Goal: Communication & Community: Answer question/provide support

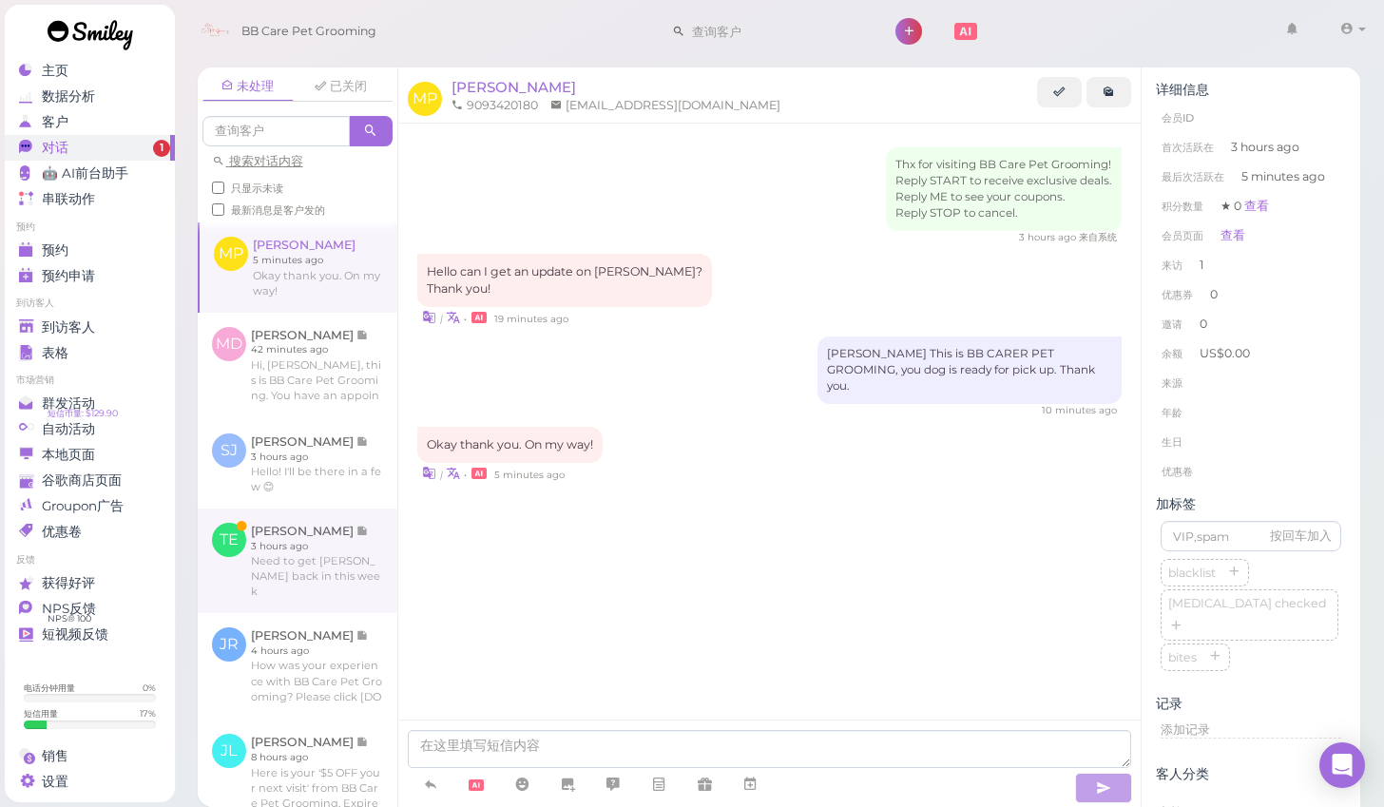
click at [281, 566] on link at bounding box center [298, 560] width 200 height 105
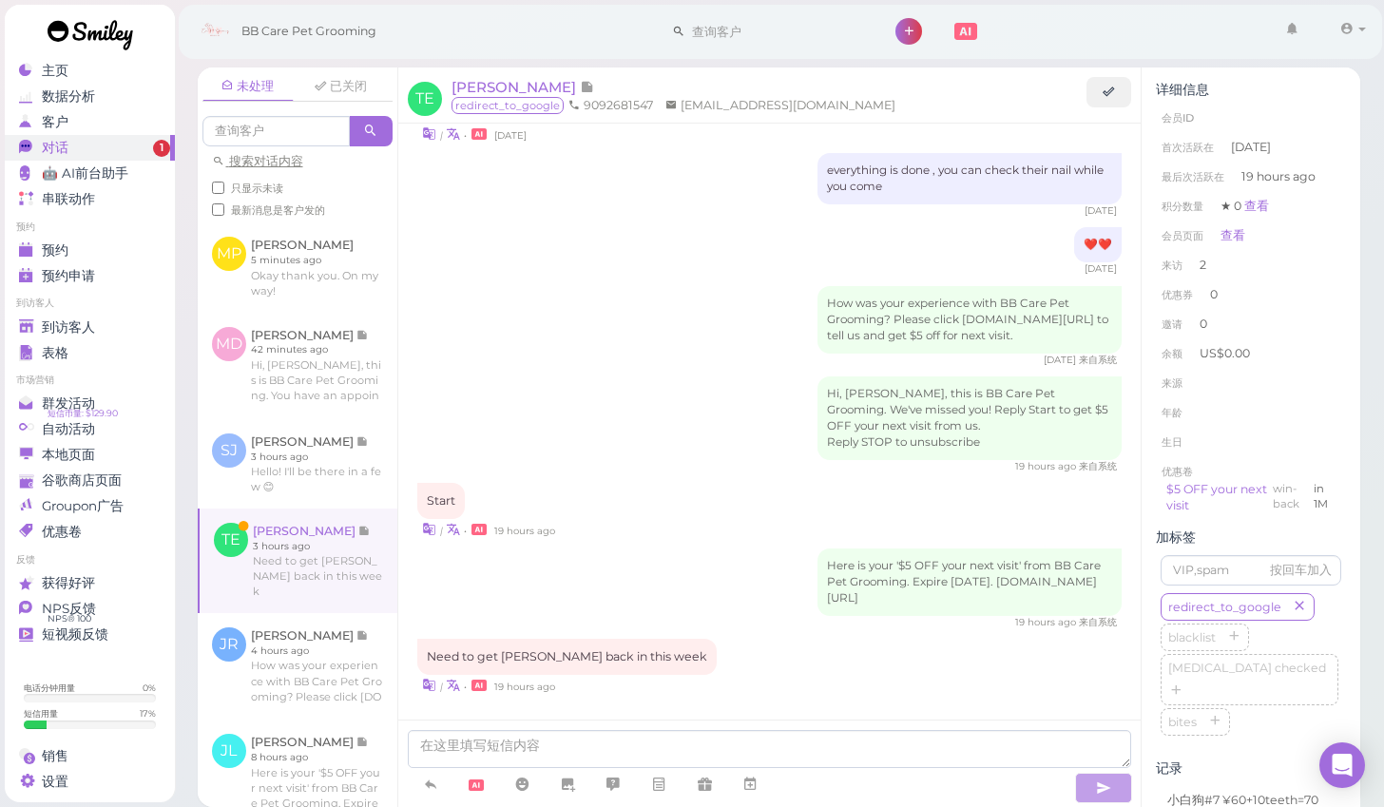
scroll to position [52, 0]
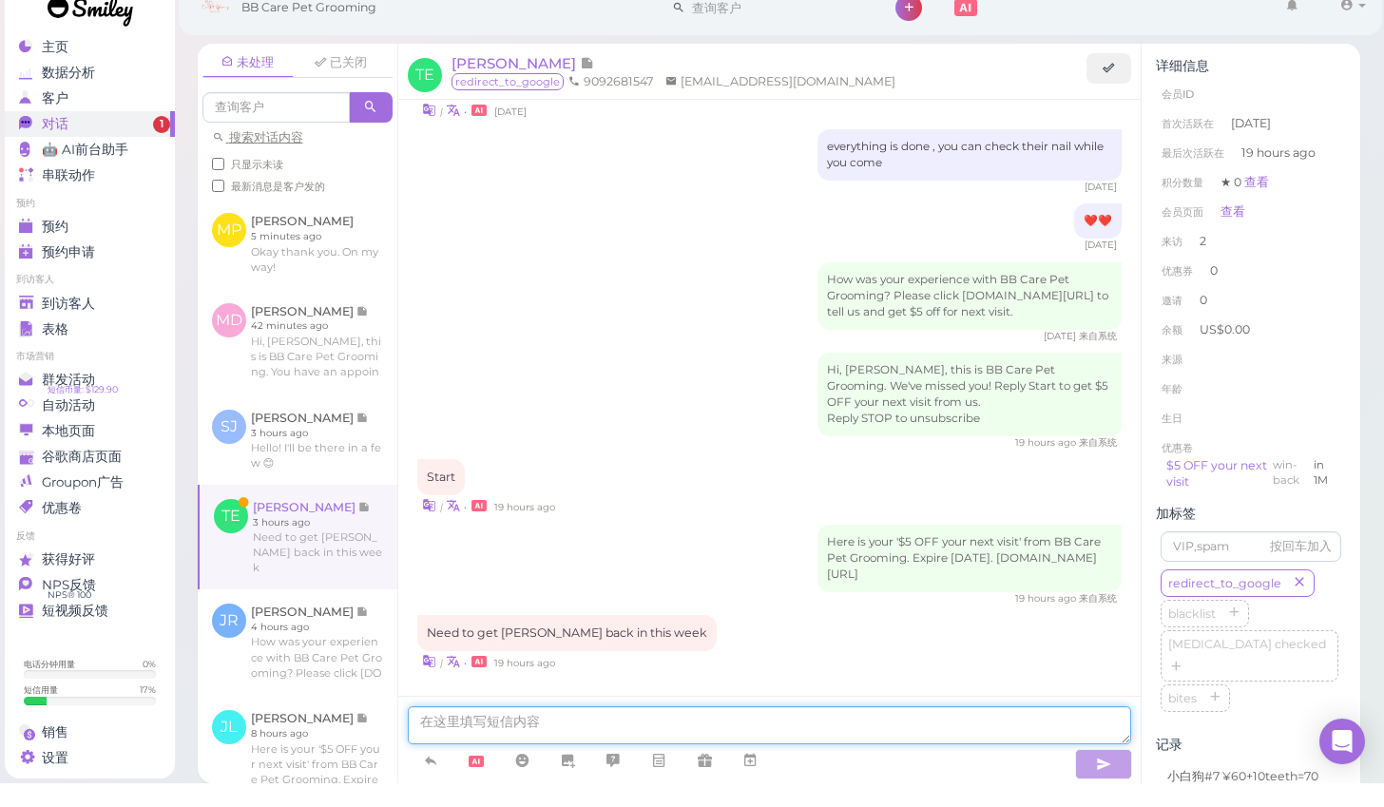
click at [439, 730] on textarea at bounding box center [770, 749] width 724 height 38
type textarea "l"
type textarea "yea . let me know if you need anything appoinment"
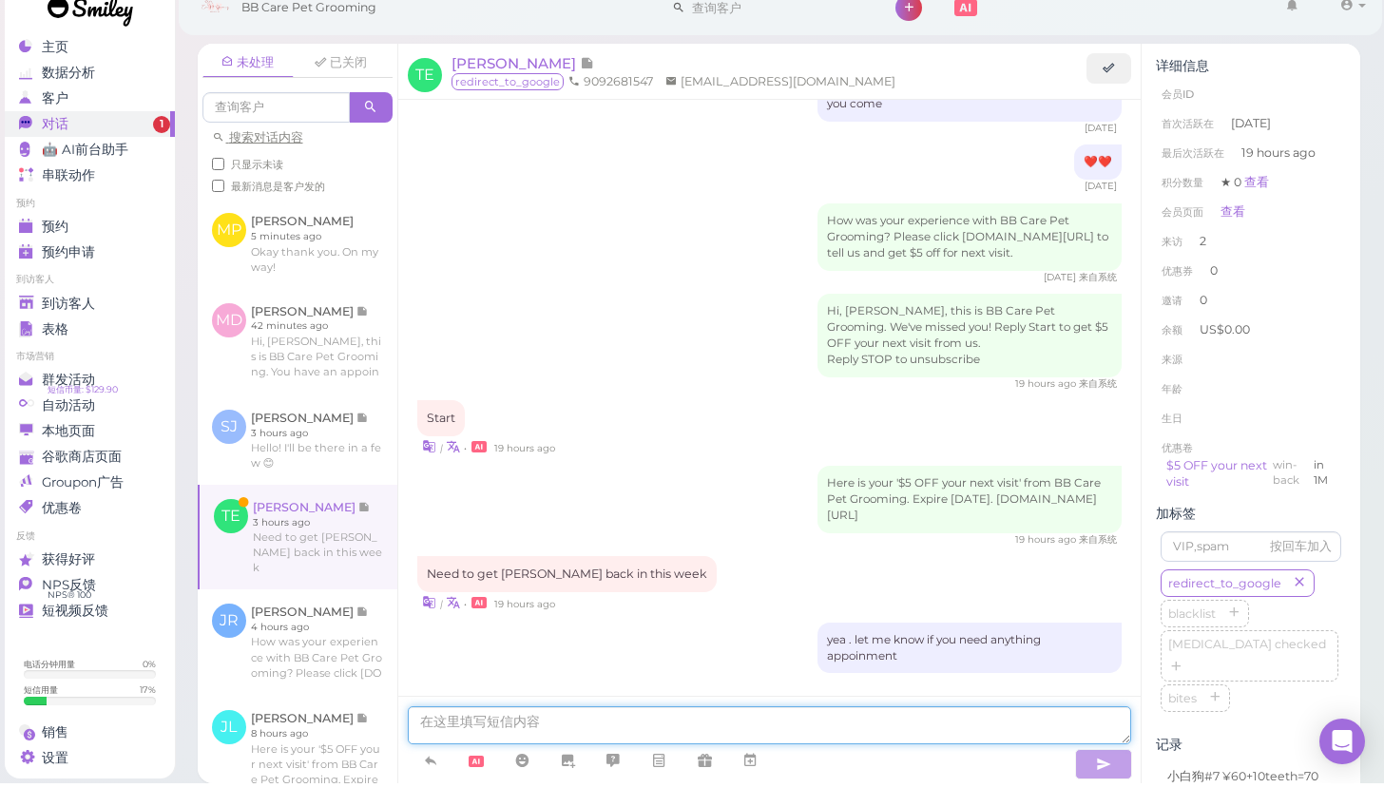
click at [874, 730] on textarea at bounding box center [770, 749] width 724 height 38
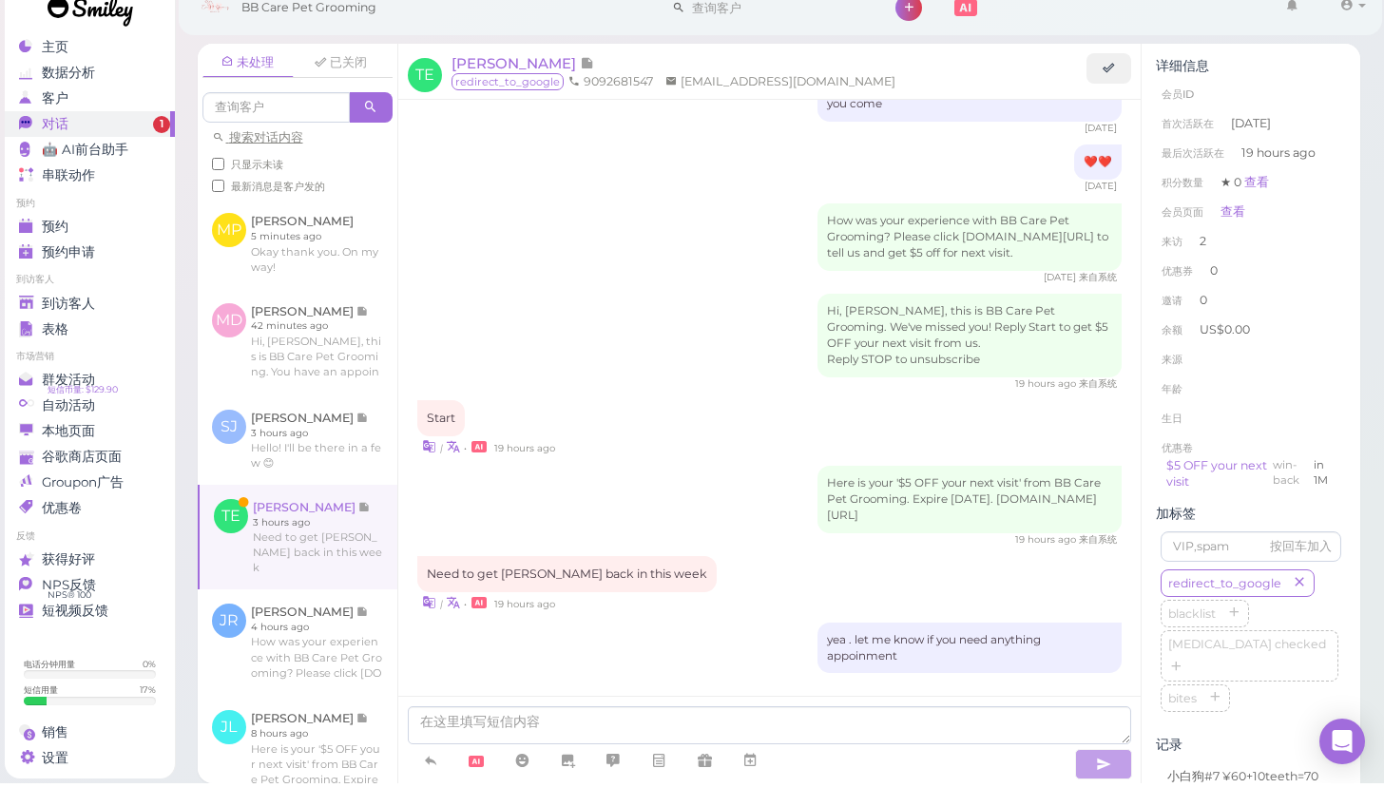
click at [350, 508] on link at bounding box center [299, 560] width 198 height 105
click at [293, 419] on link at bounding box center [298, 463] width 200 height 89
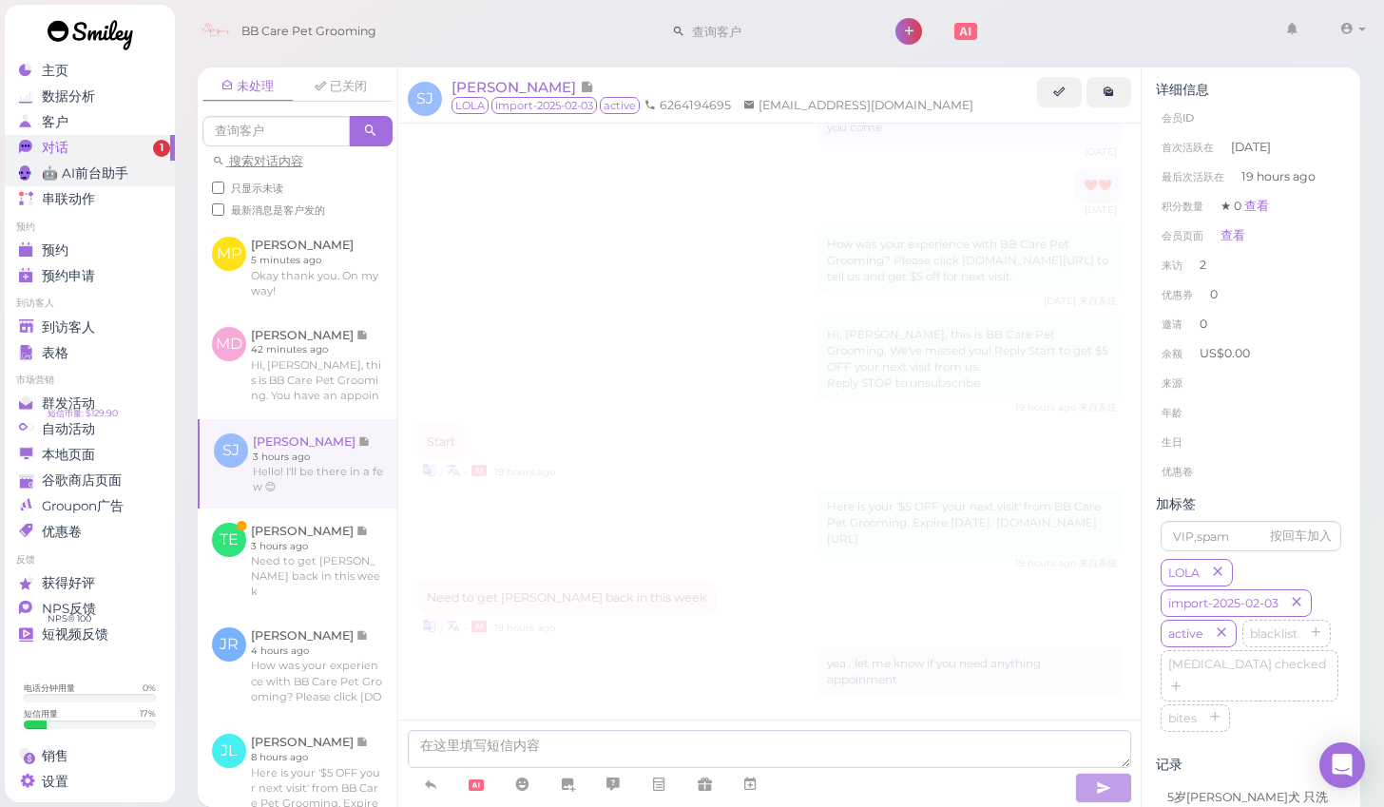
scroll to position [1873, 0]
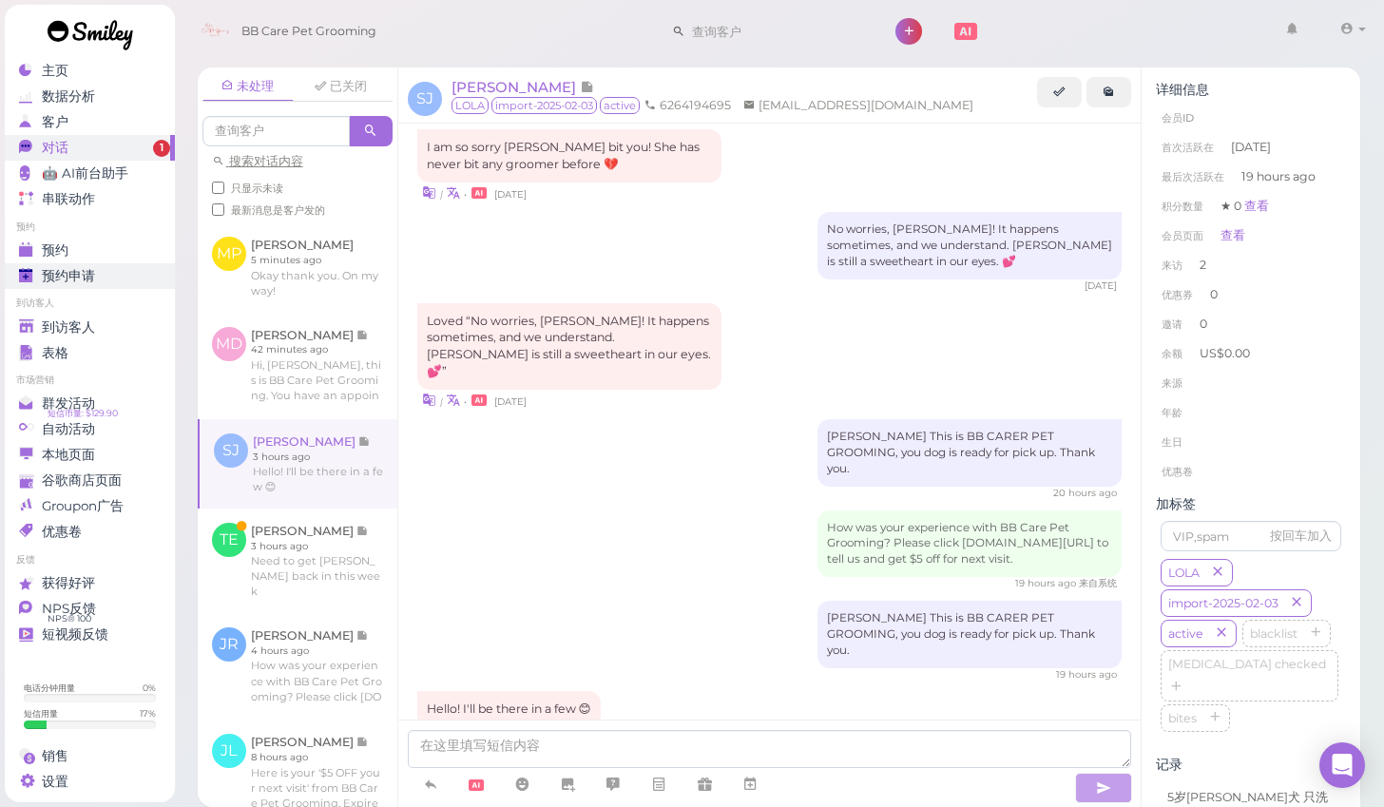
click at [115, 285] on link "预约申请 0" at bounding box center [90, 276] width 170 height 26
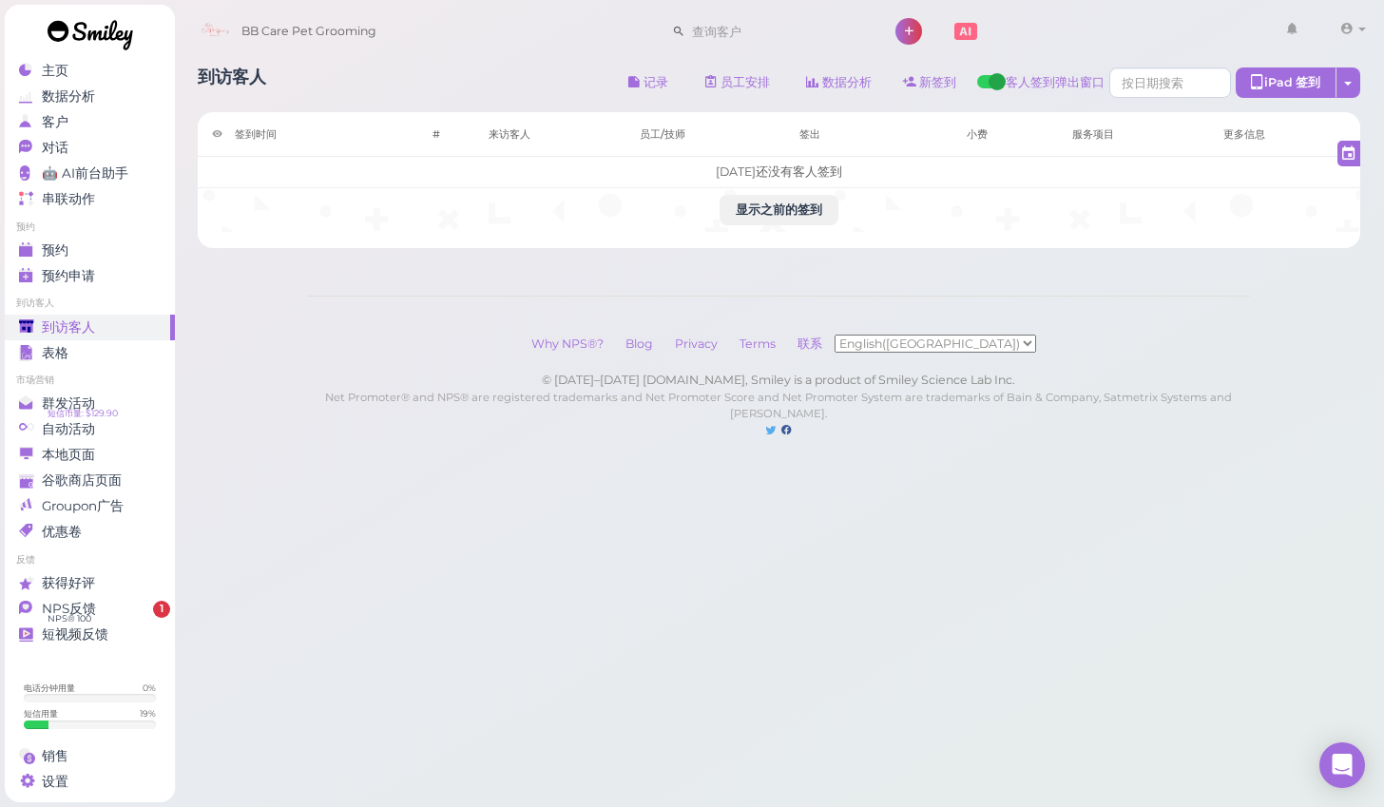
click at [702, 612] on body "主页 数据分析 客户 对话 0" at bounding box center [692, 403] width 1384 height 807
click at [1195, 298] on div "Why NPS®? Blog Privacy Terms 联系 English(US) 简体中文 © 2016–2025 joinsmiley.com, Sm…" at bounding box center [779, 387] width 942 height 182
click at [67, 249] on span "预约" at bounding box center [55, 250] width 27 height 16
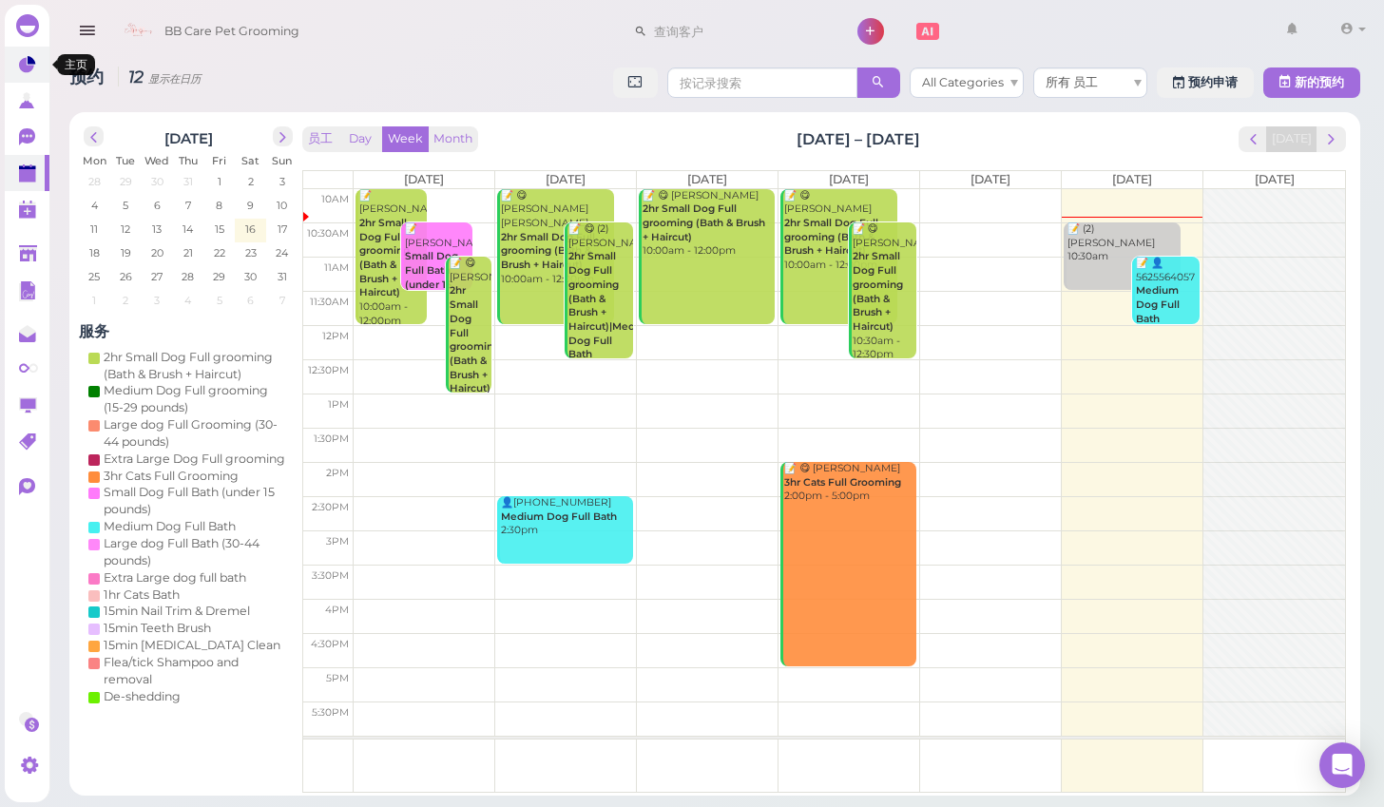
click at [22, 57] on icon at bounding box center [29, 66] width 20 height 20
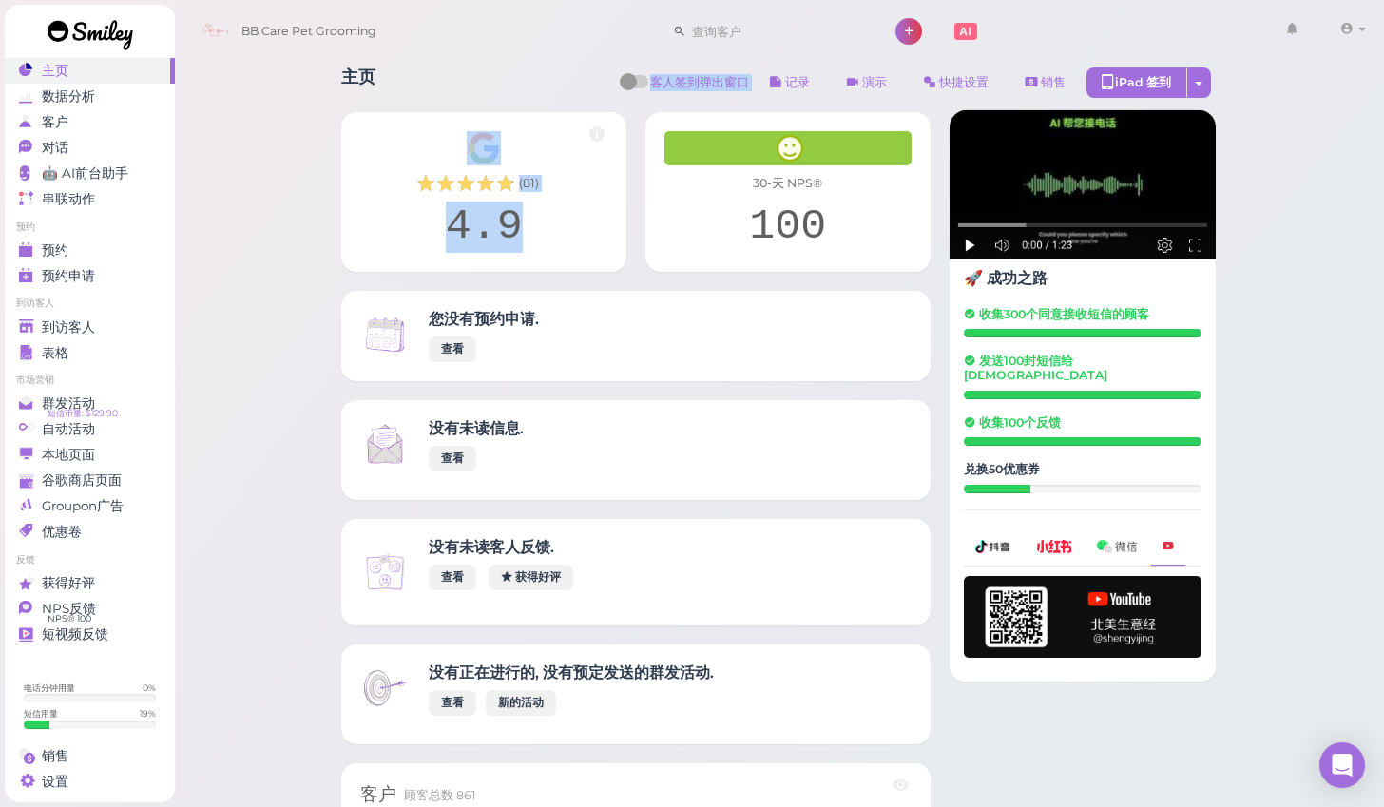
drag, startPoint x: 606, startPoint y: 228, endPoint x: -13, endPoint y: 92, distance: 634.4
click at [71, 323] on span "到访客人" at bounding box center [68, 327] width 53 height 16
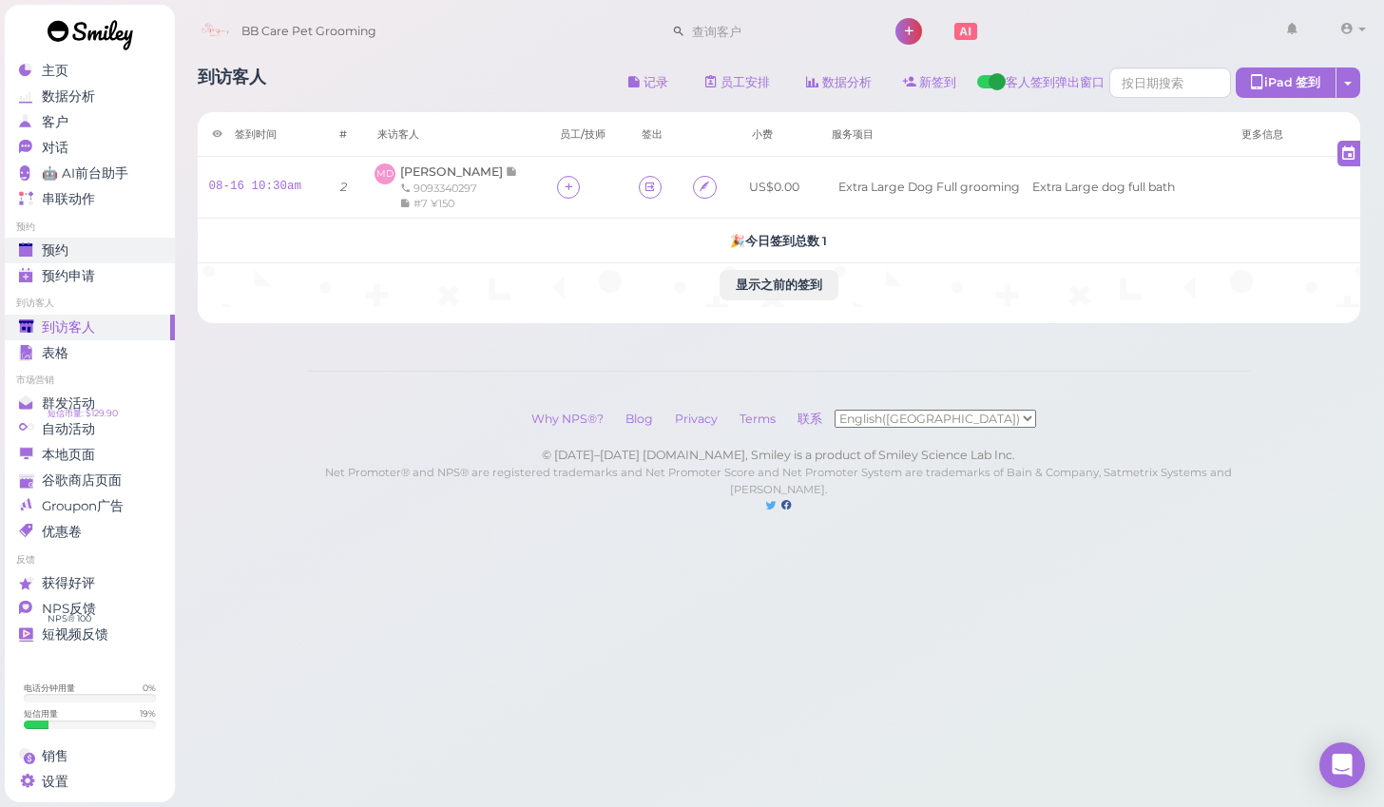
click at [85, 257] on div "预约" at bounding box center [87, 250] width 137 height 16
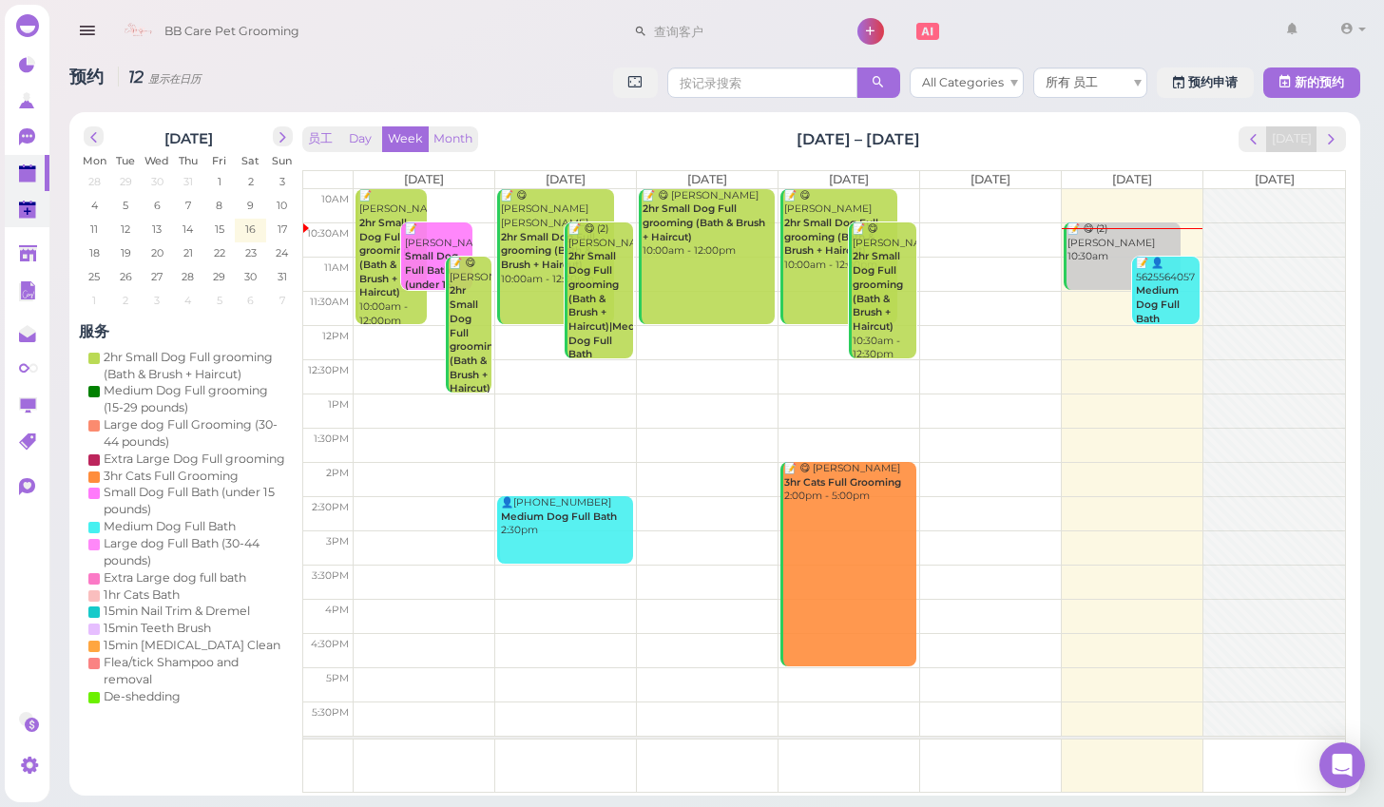
click at [20, 202] on polygon at bounding box center [27, 204] width 17 height 4
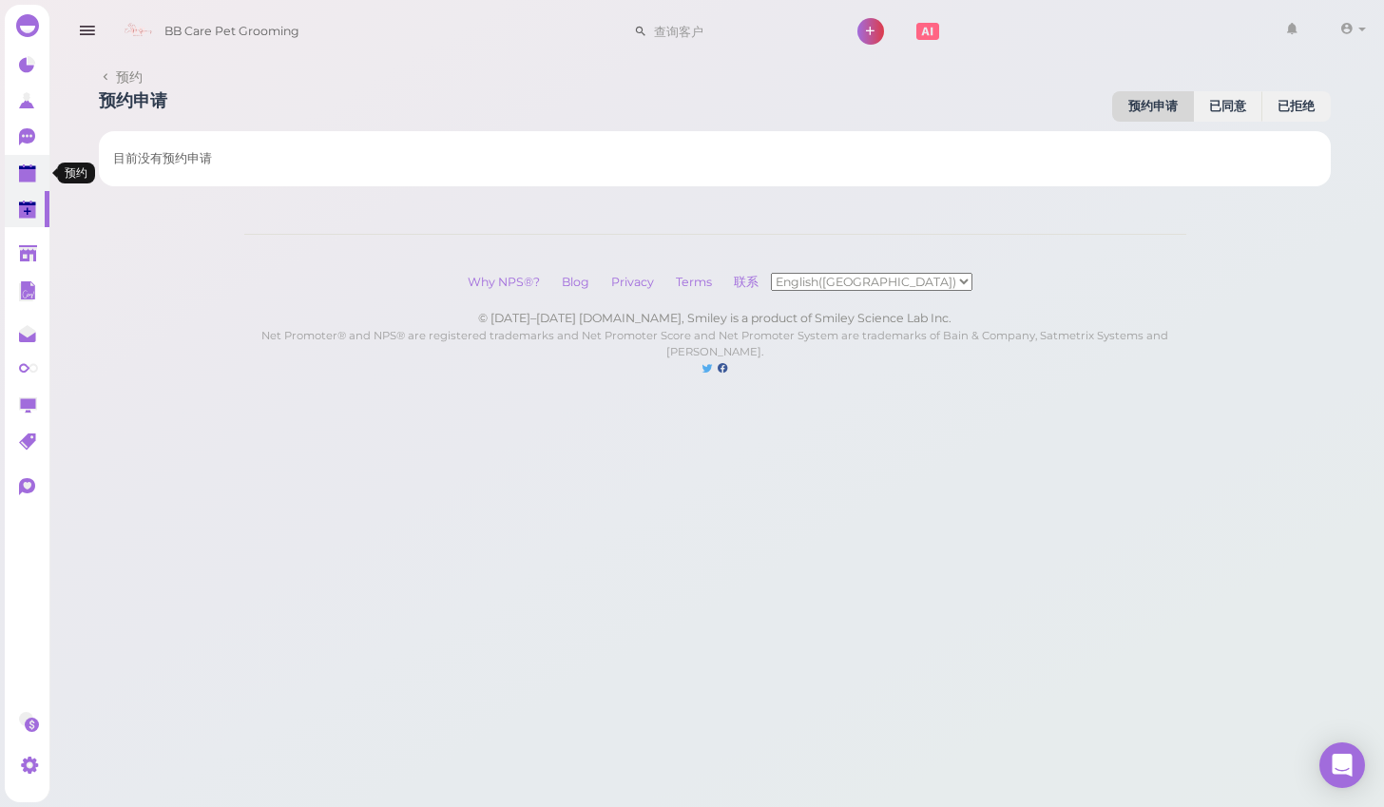
click at [34, 175] on polygon at bounding box center [27, 175] width 17 height 13
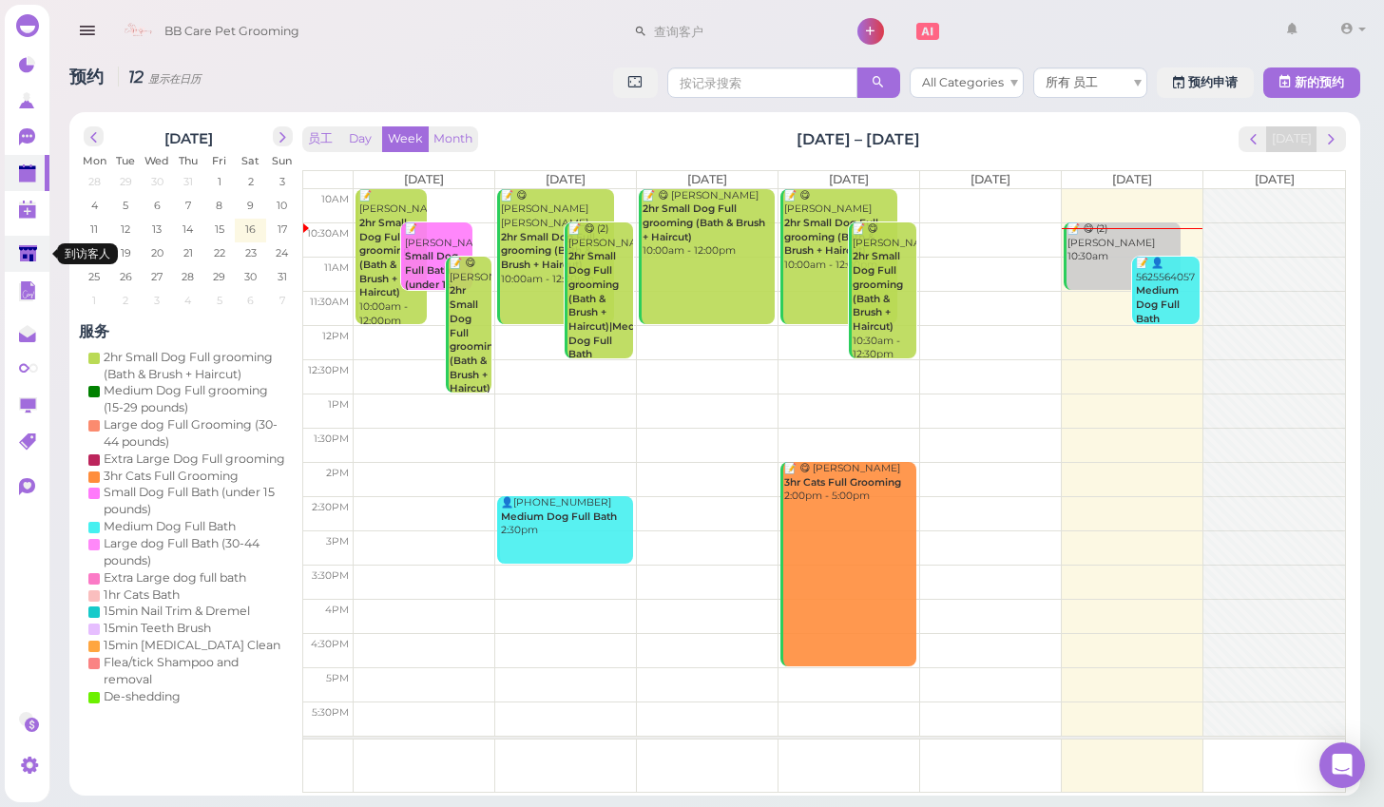
click at [31, 247] on icon at bounding box center [28, 254] width 18 height 14
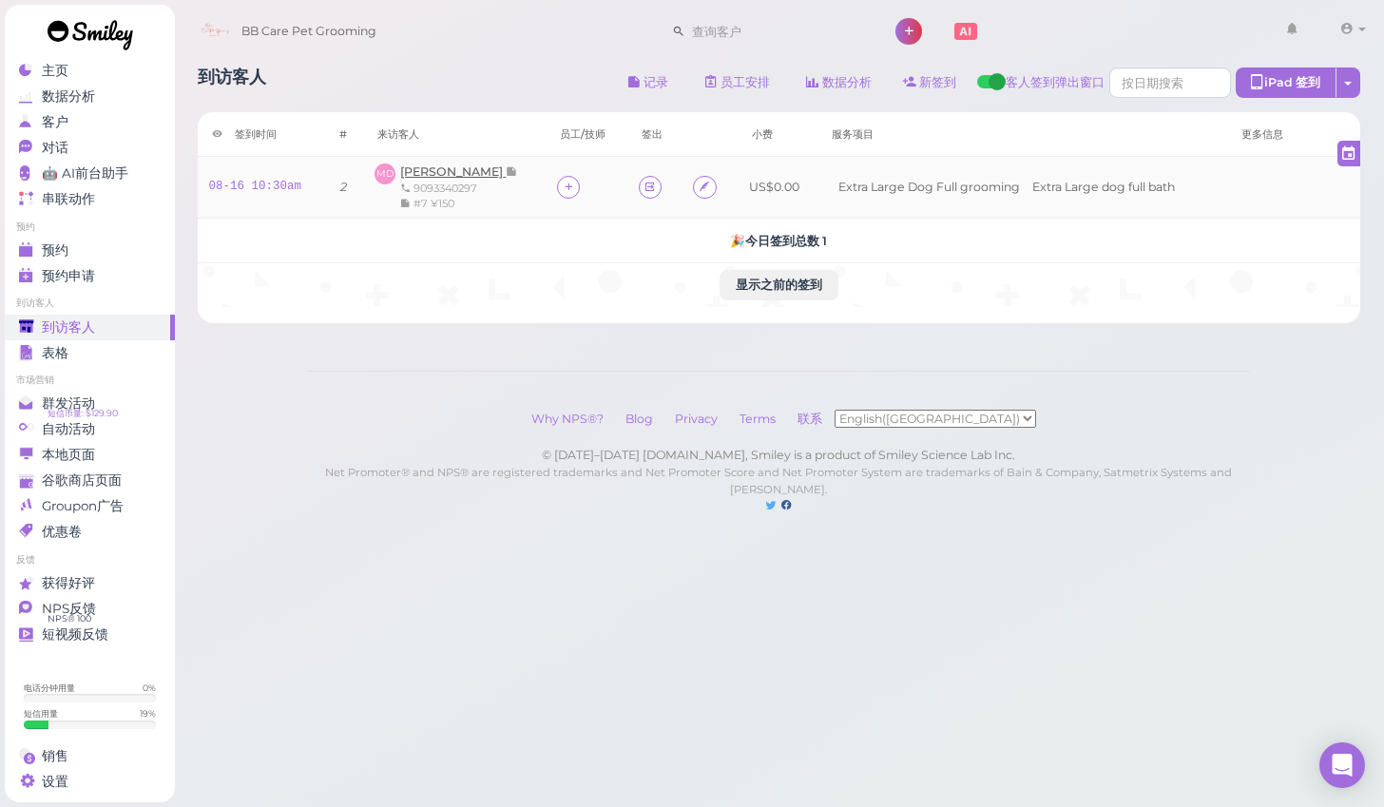
click at [467, 171] on span "[PERSON_NAME]" at bounding box center [453, 171] width 106 height 14
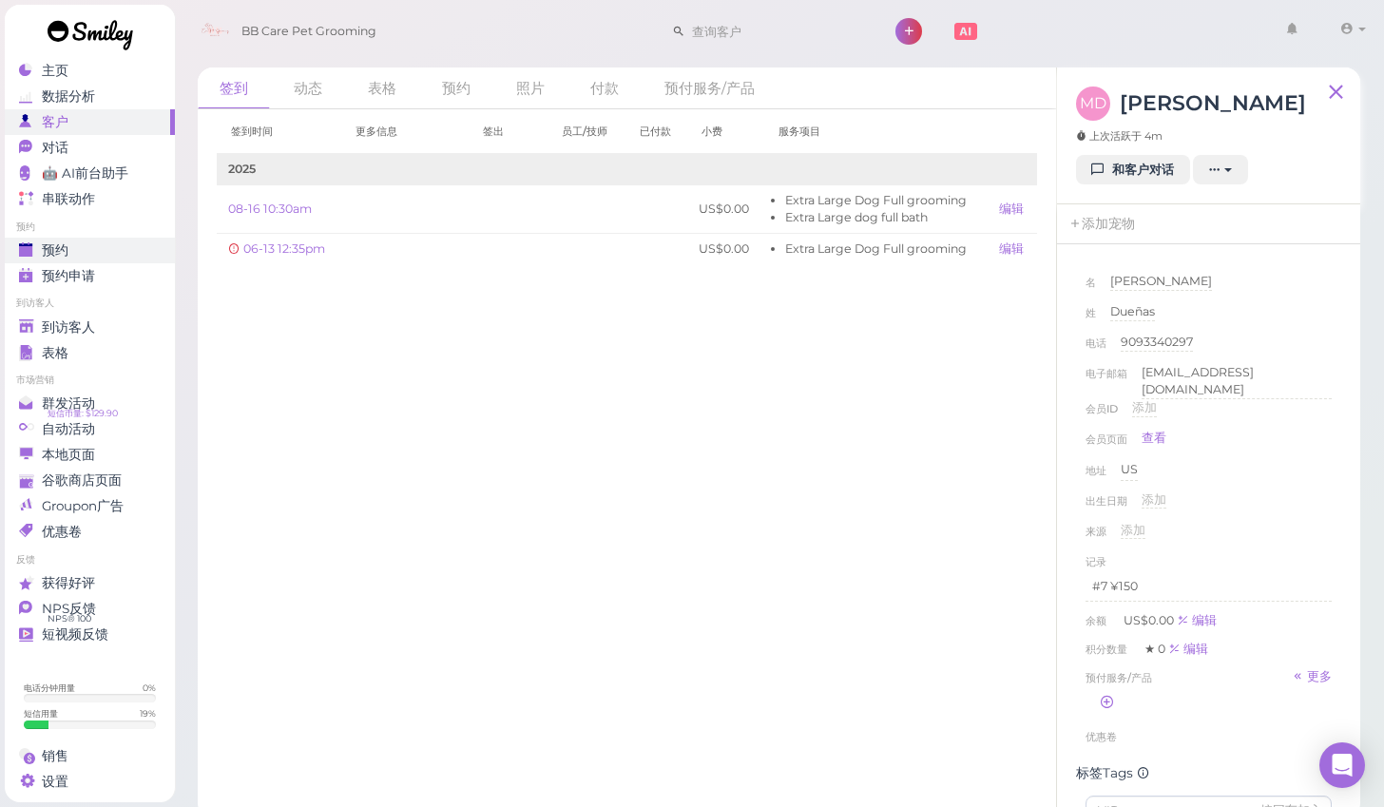
click at [67, 240] on link "预约" at bounding box center [90, 251] width 170 height 26
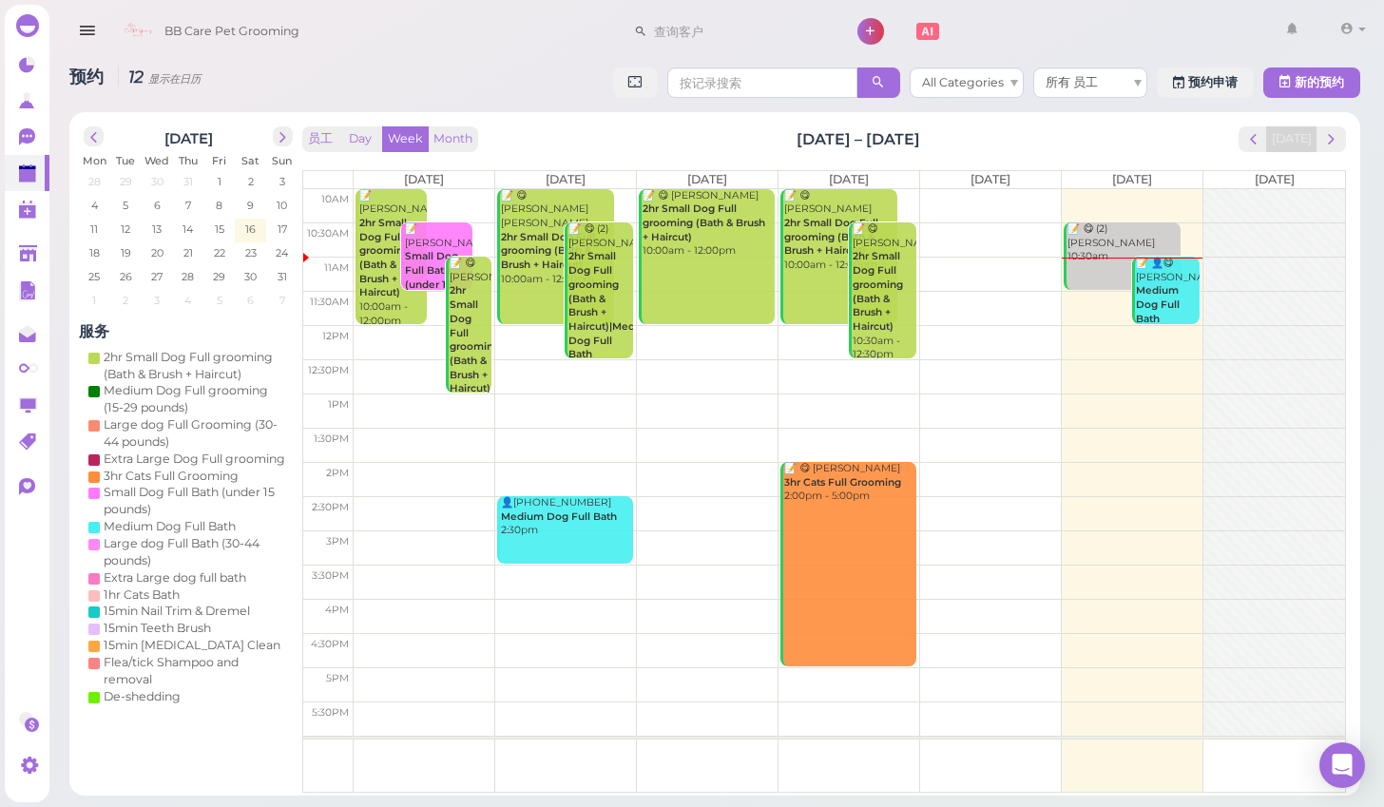
drag, startPoint x: 8, startPoint y: 34, endPoint x: 12, endPoint y: 43, distance: 9.8
click at [12, 43] on div at bounding box center [27, 26] width 45 height 42
click at [15, 51] on link at bounding box center [27, 65] width 45 height 36
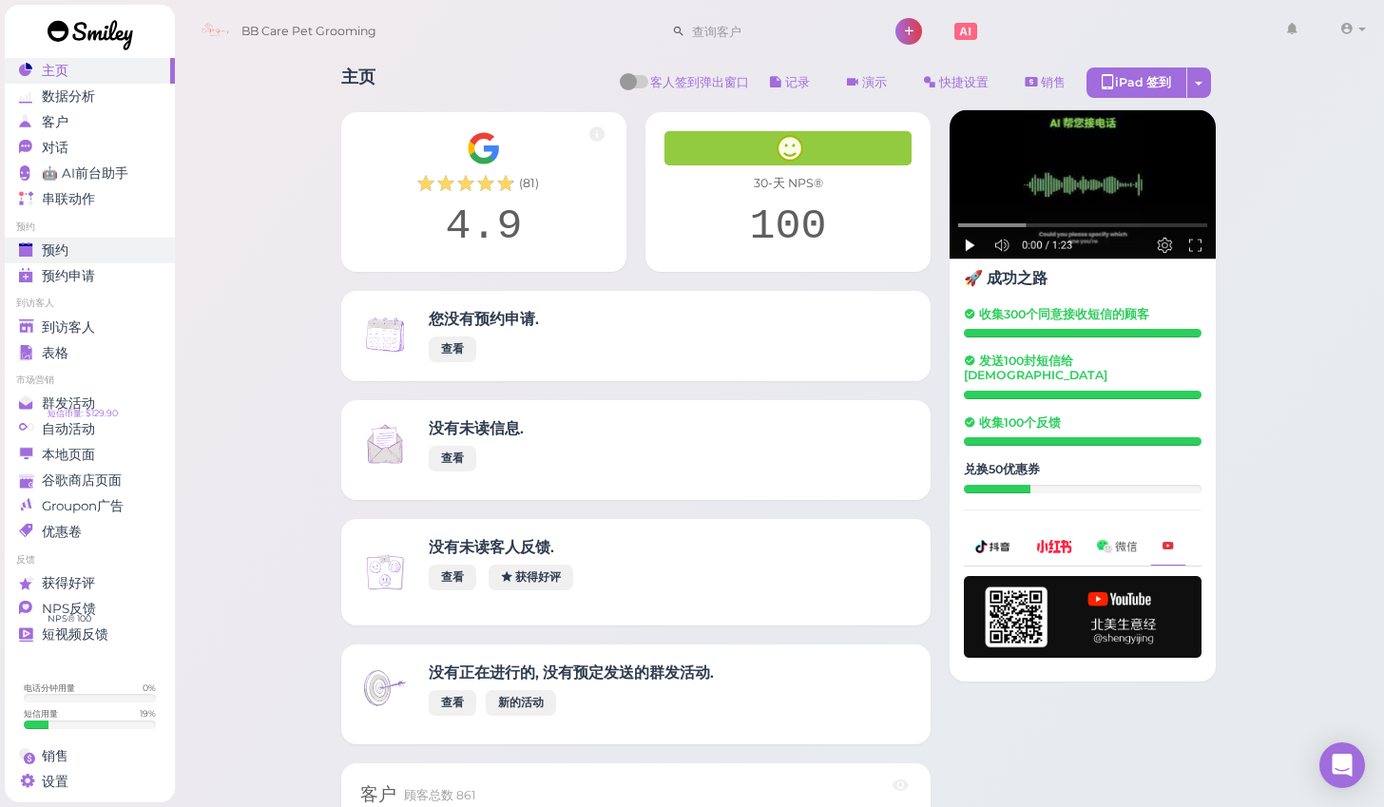
drag, startPoint x: 106, startPoint y: 265, endPoint x: 110, endPoint y: 249, distance: 16.6
click at [109, 251] on ul "预约 预约 预约申请 0" at bounding box center [90, 255] width 170 height 68
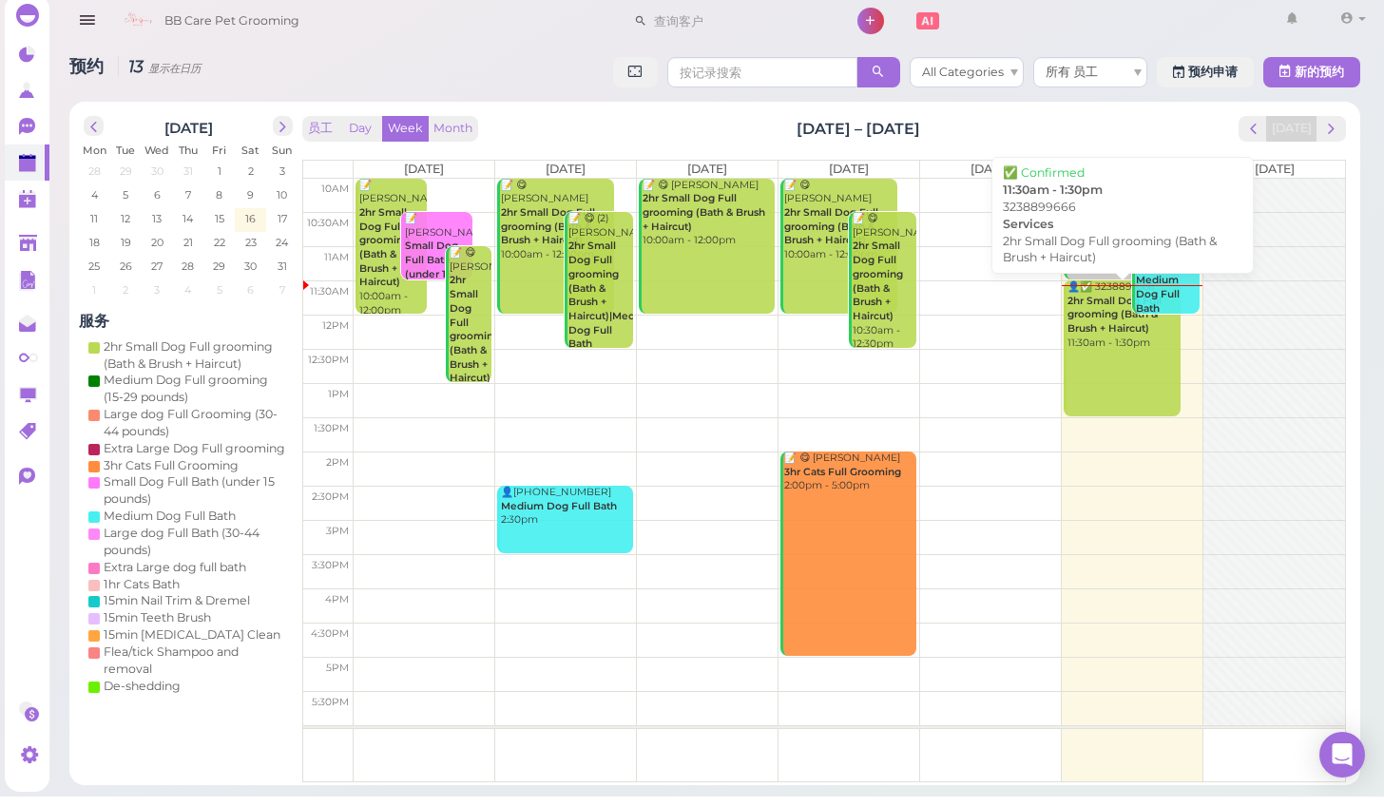
click at [1082, 380] on link "👤✅ 3238899666 2hr Small Dog Full grooming (Bath & Brush + Haircut) 11:30am - 1:…" at bounding box center [1122, 359] width 116 height 136
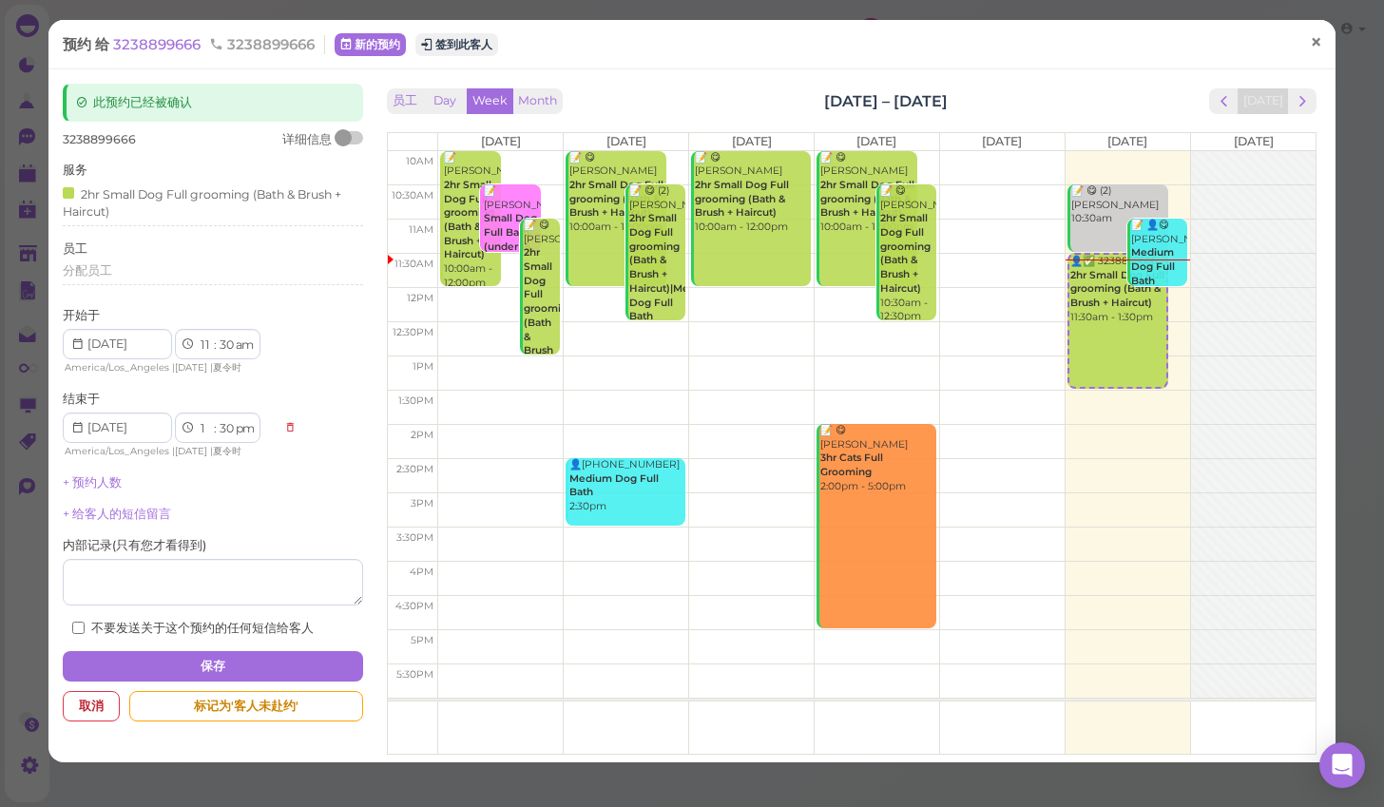
click at [1320, 42] on span "×" at bounding box center [1316, 42] width 12 height 27
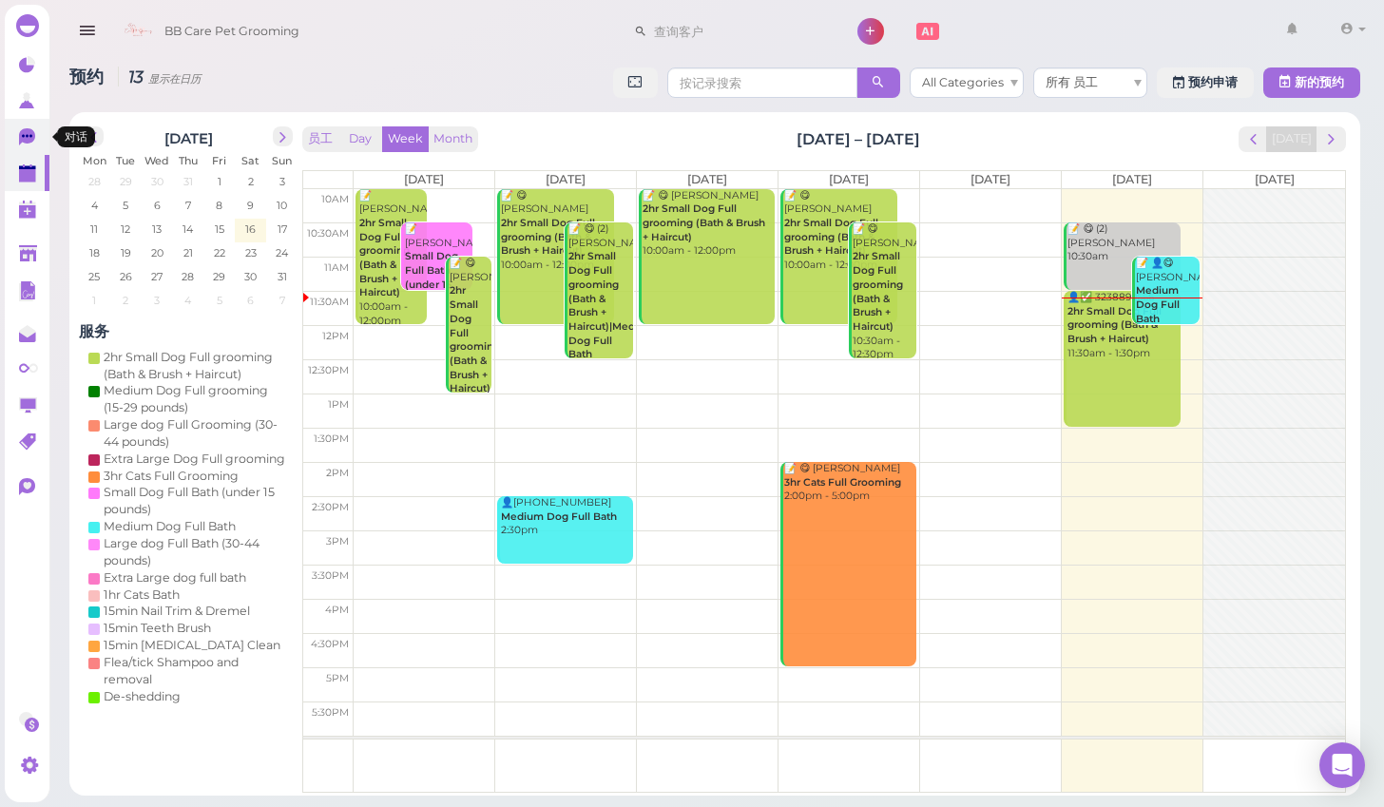
click at [28, 151] on link "0" at bounding box center [27, 137] width 45 height 36
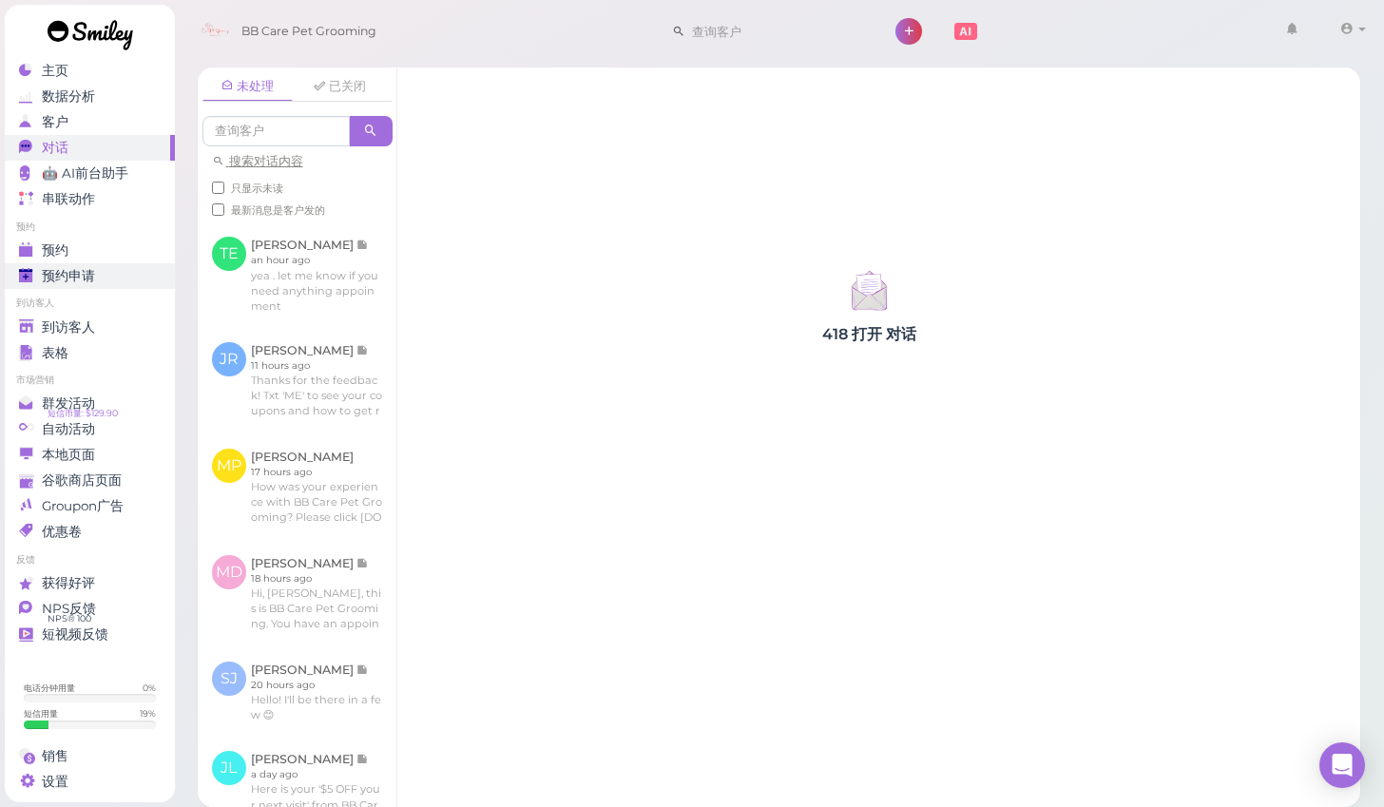
click at [67, 263] on link "预约申请 0" at bounding box center [90, 276] width 170 height 26
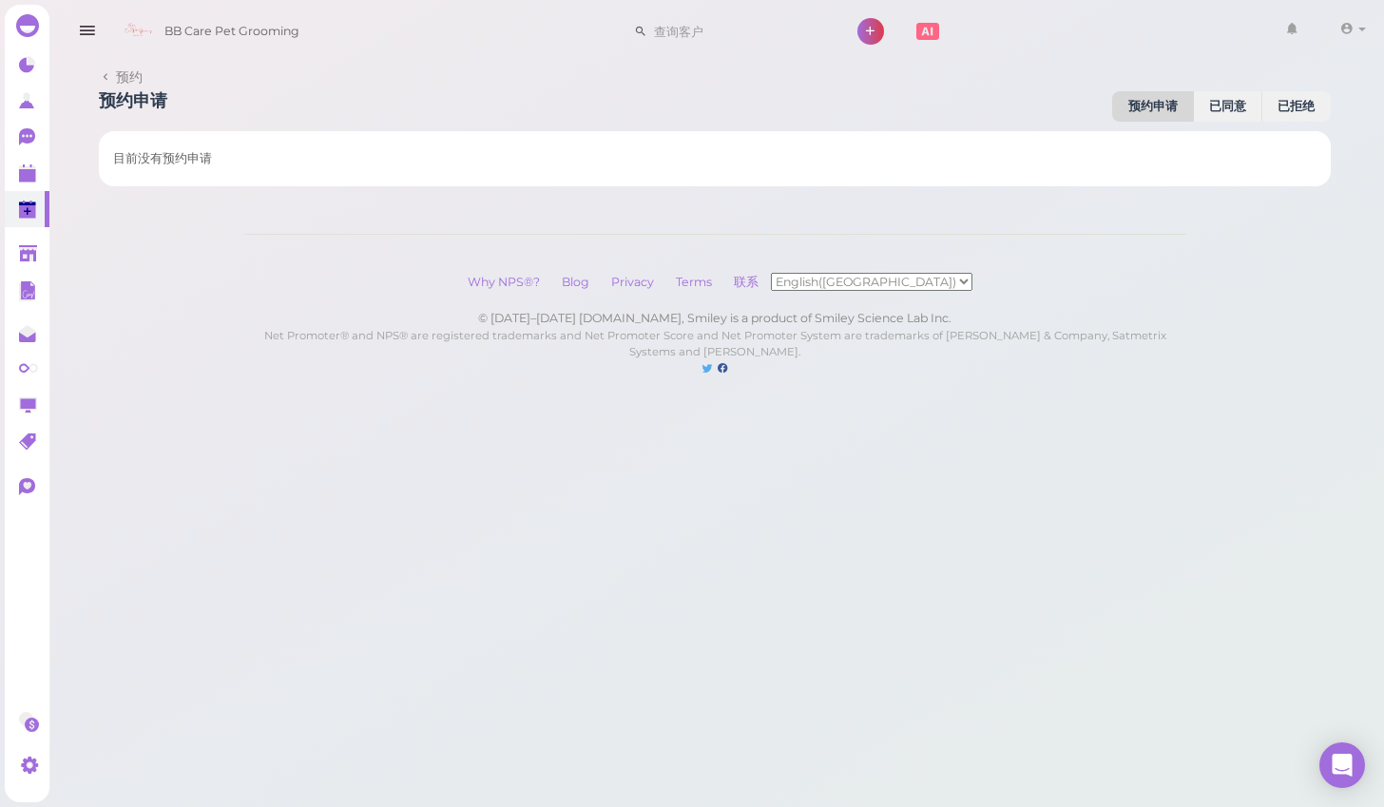
click at [71, 250] on div "主页 数据分析 客户 对话 0 🤖 AI前台助手" at bounding box center [692, 207] width 1384 height 415
click at [25, 245] on polygon at bounding box center [28, 253] width 18 height 16
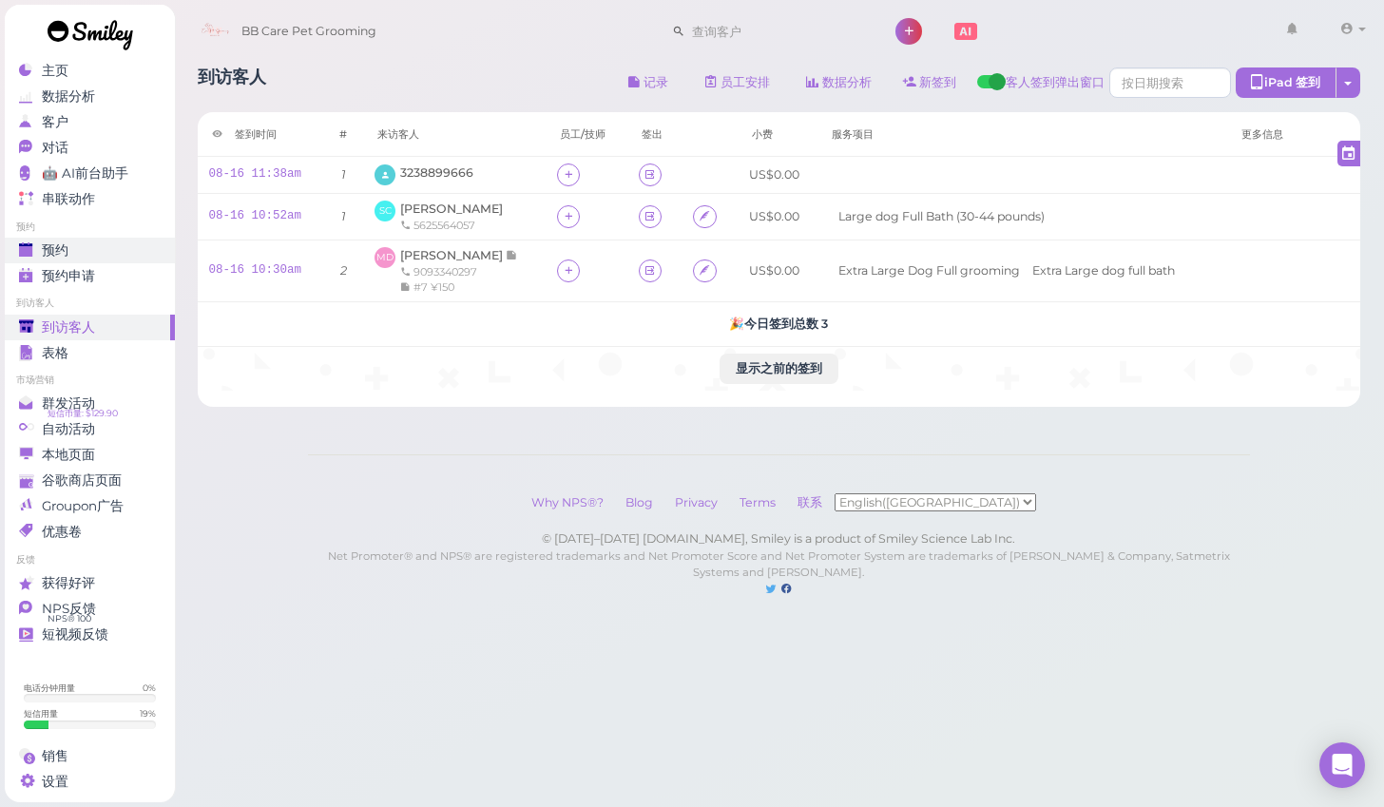
click at [134, 240] on link "预约" at bounding box center [90, 251] width 170 height 26
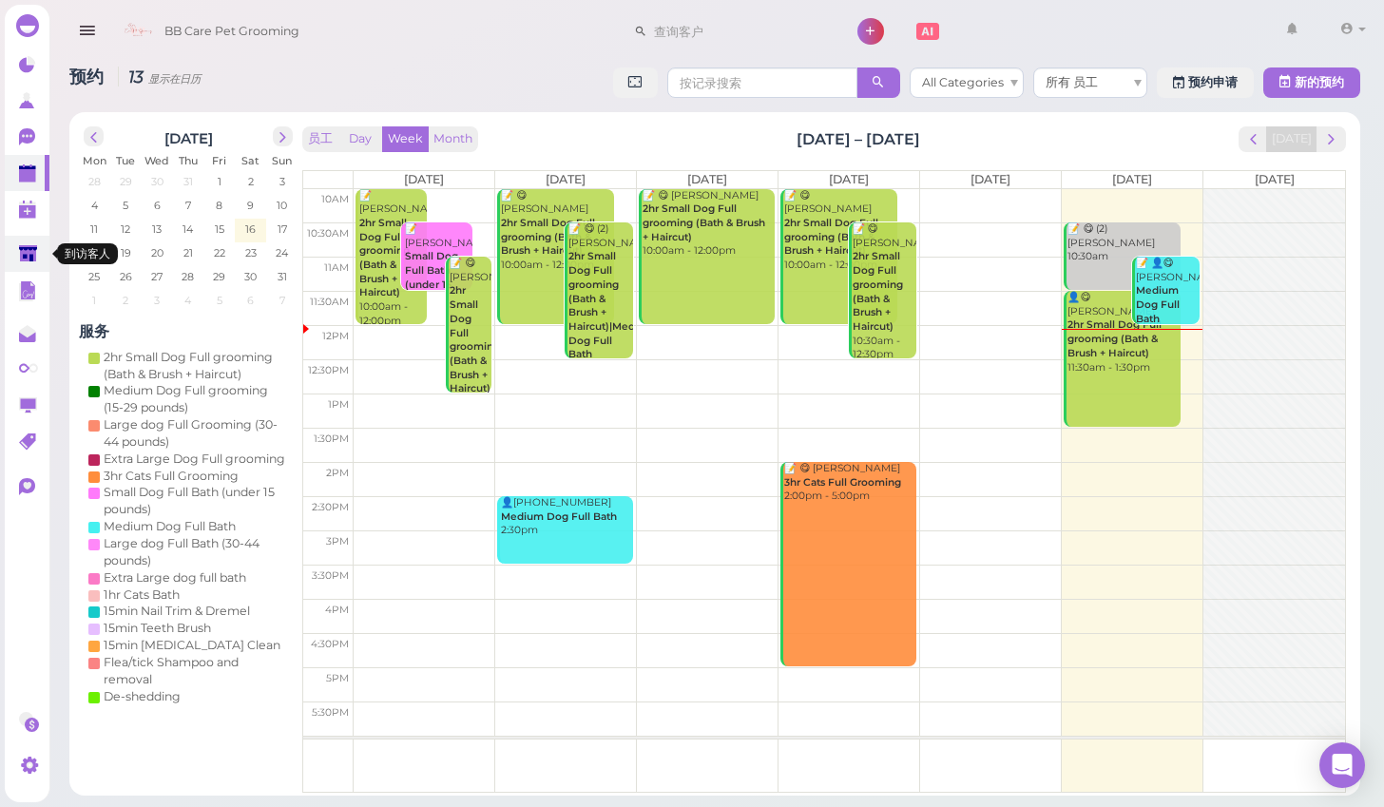
click at [43, 254] on link at bounding box center [27, 254] width 45 height 36
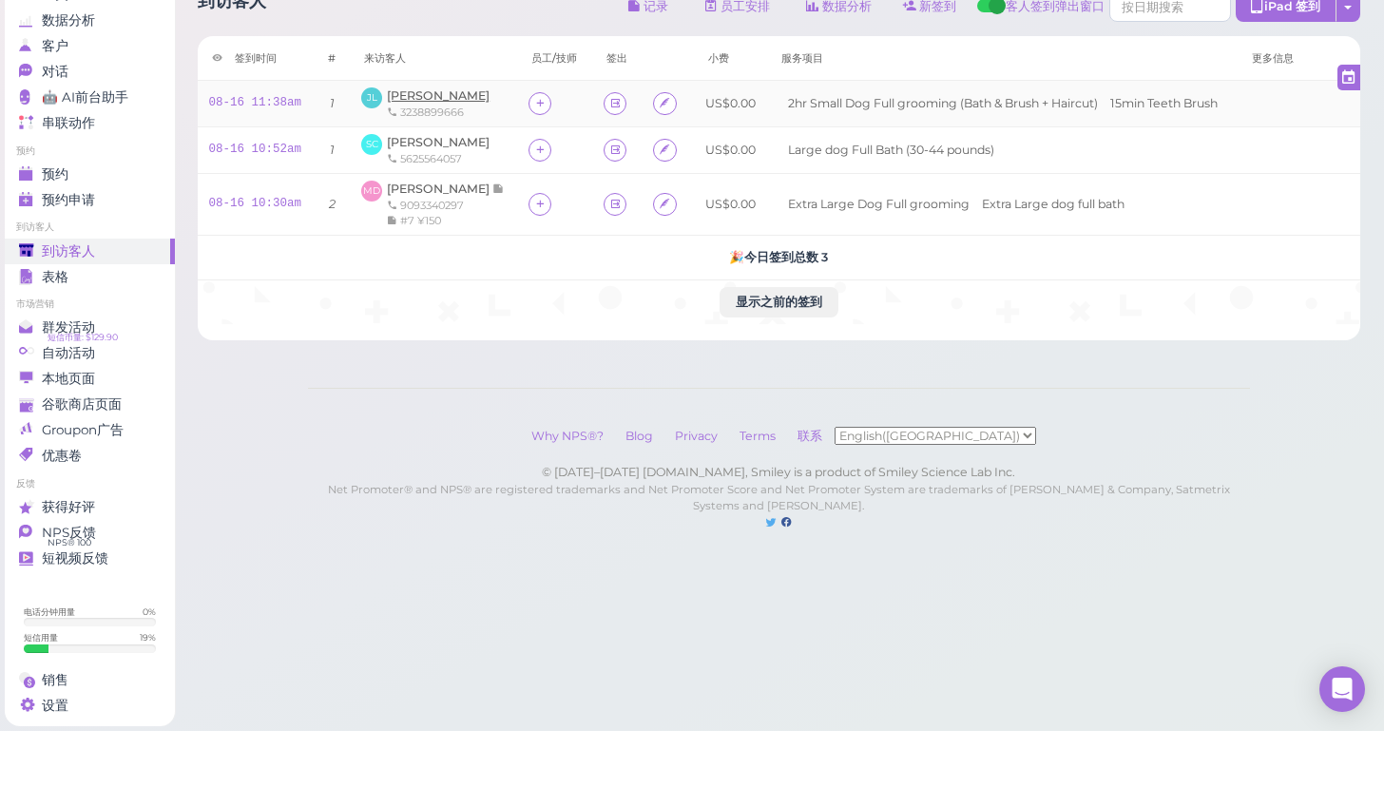
click at [443, 164] on span "[PERSON_NAME]" at bounding box center [438, 171] width 103 height 14
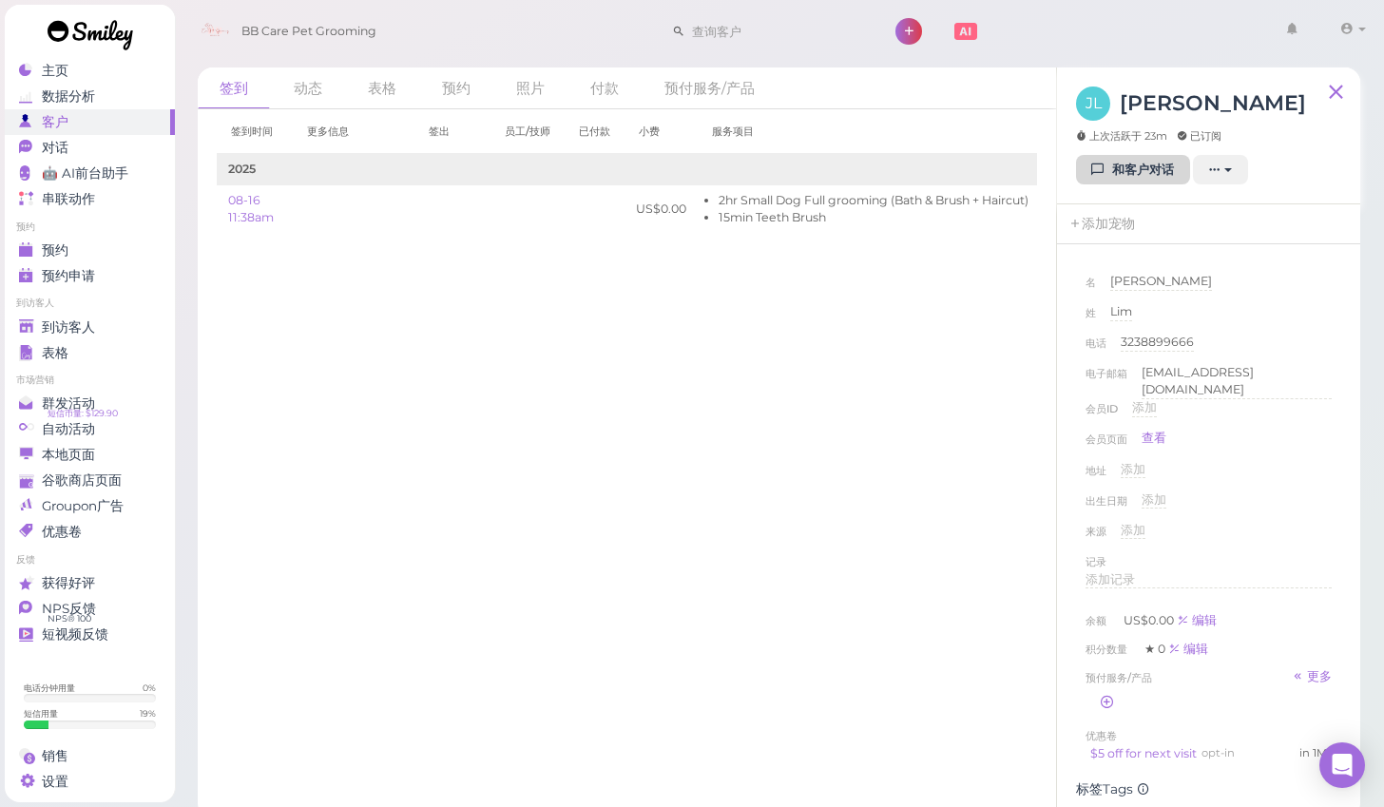
click at [1143, 171] on link "和客户对话" at bounding box center [1133, 170] width 114 height 30
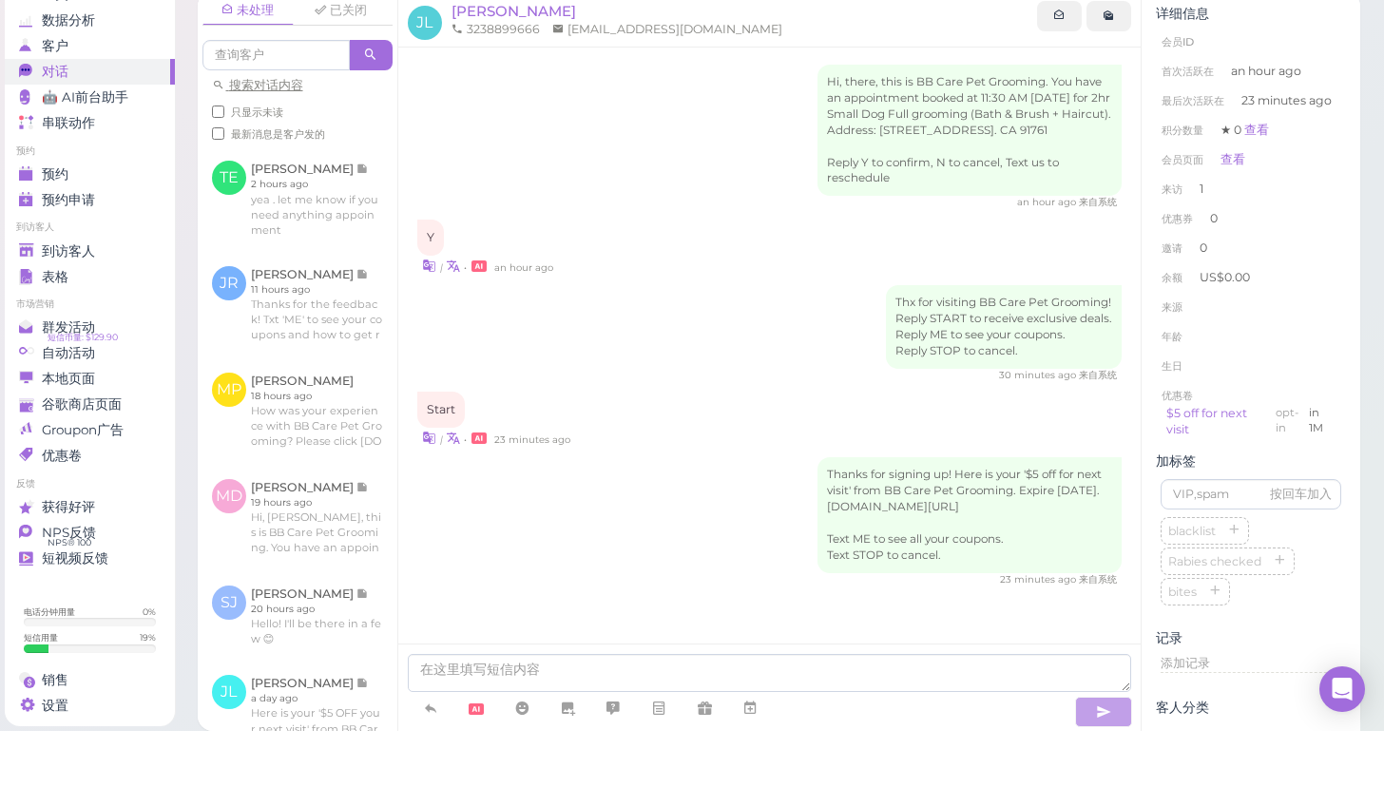
scroll to position [76, 0]
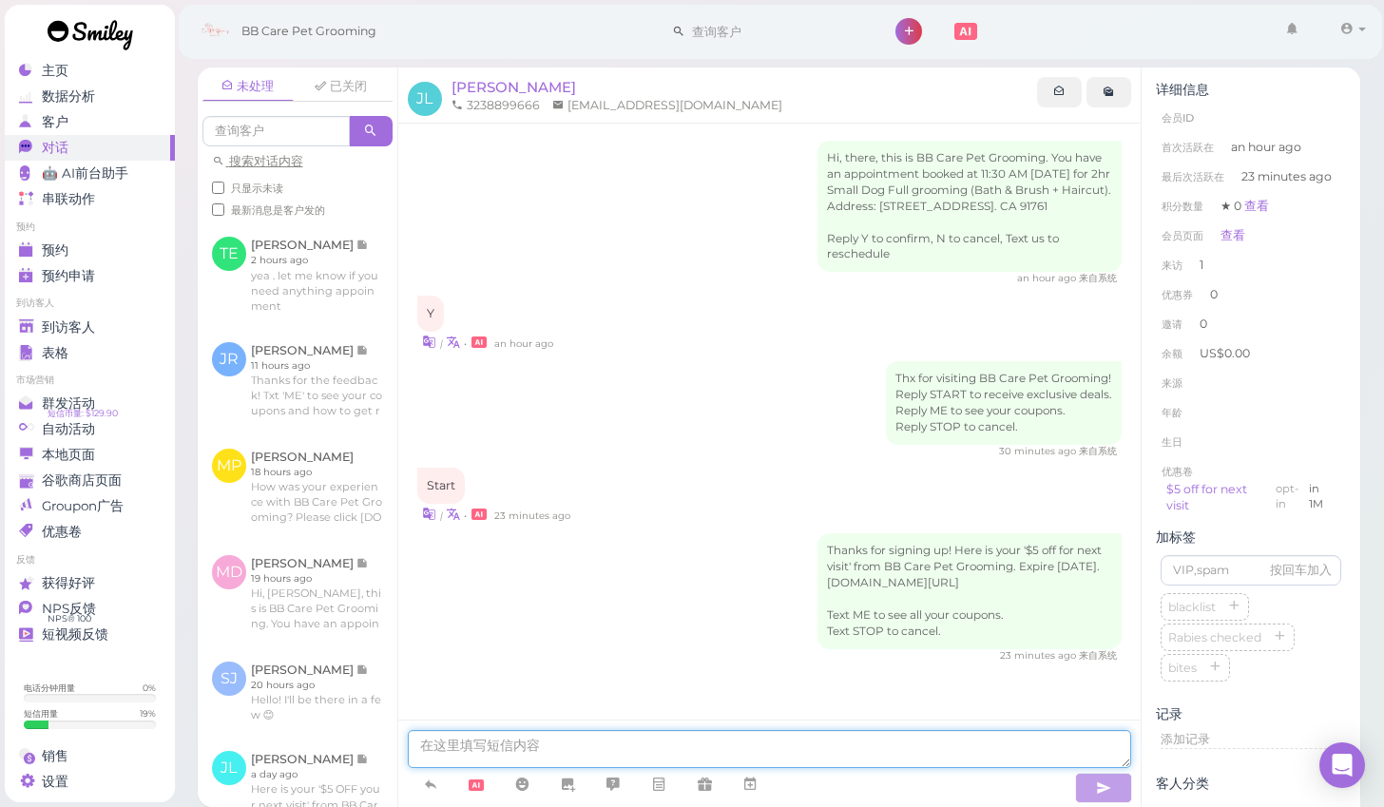
click at [666, 730] on textarea at bounding box center [770, 749] width 724 height 38
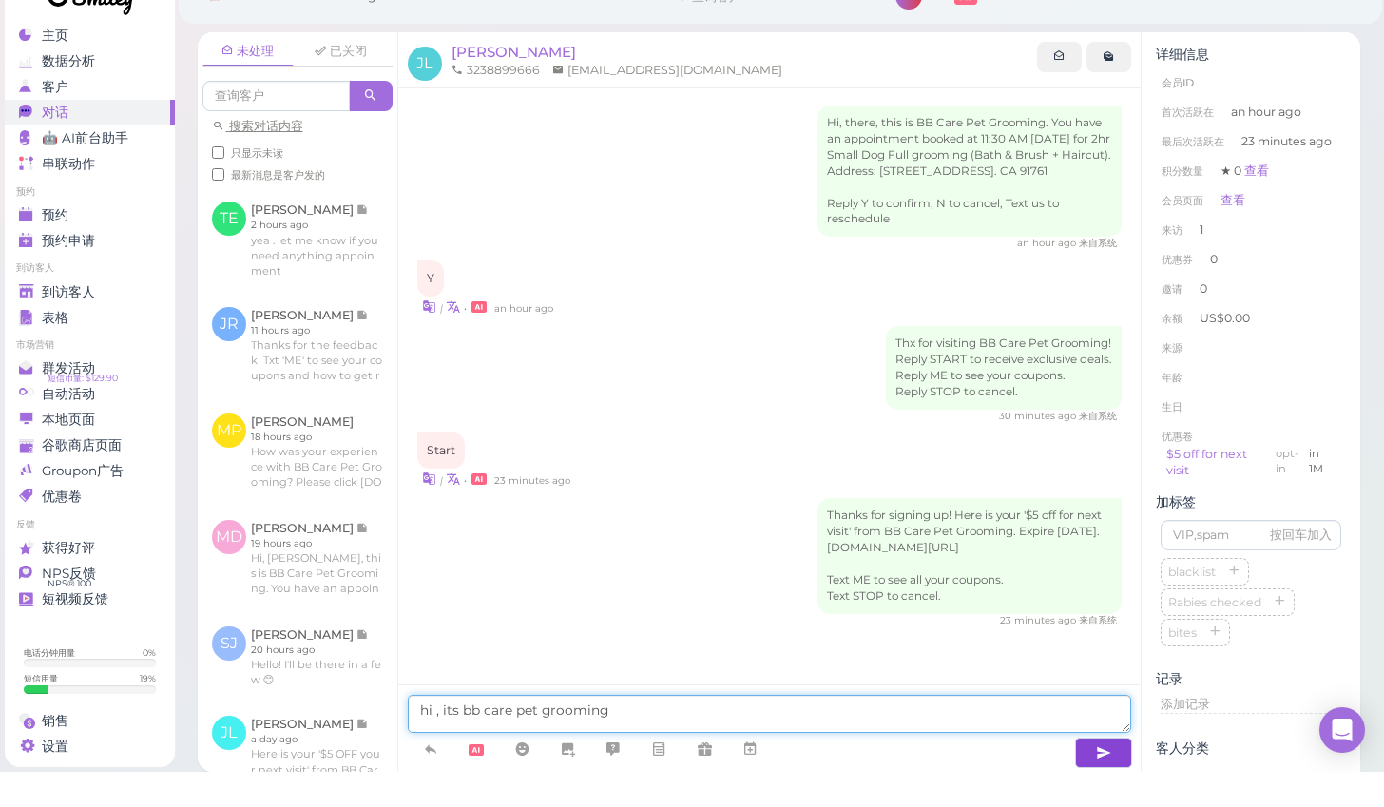
type textarea "hi , its bb care pet grooming"
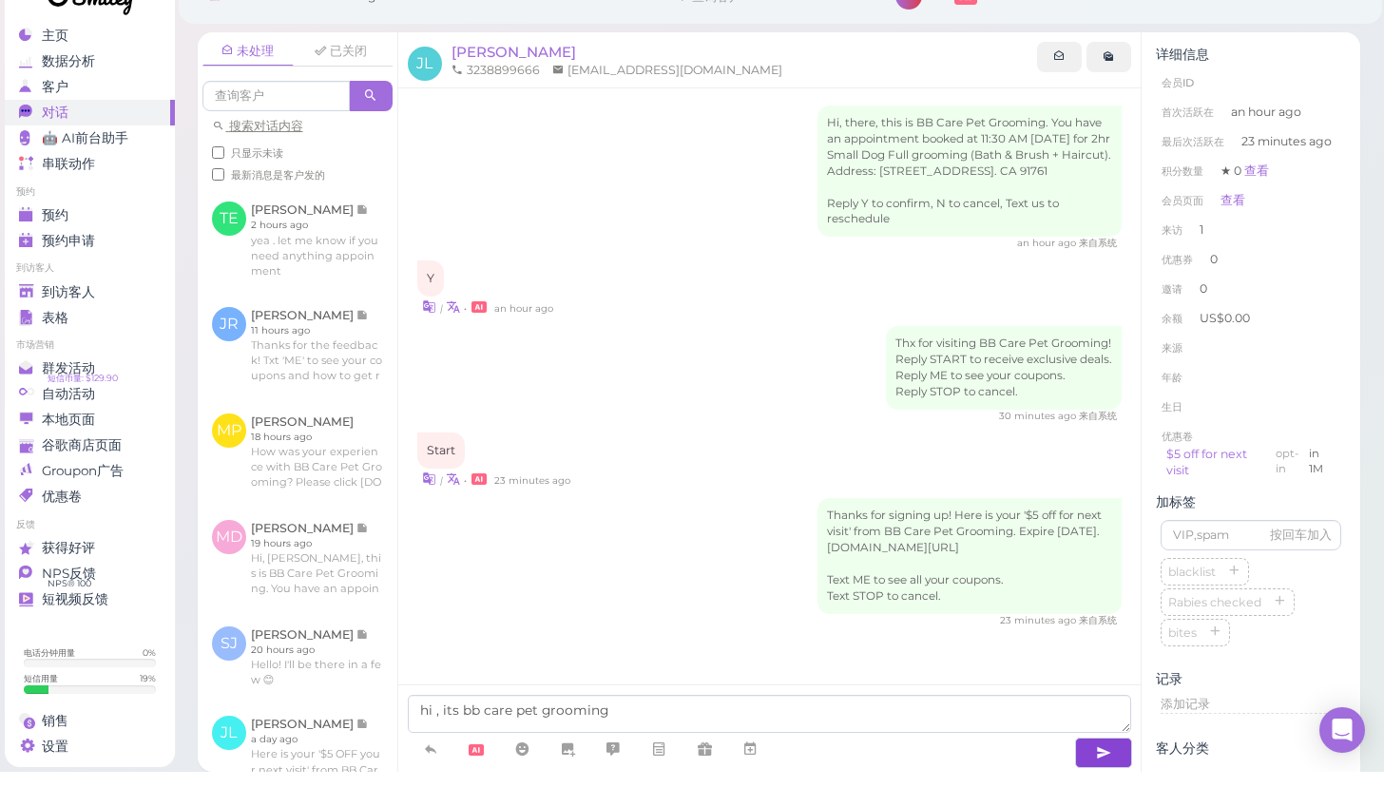
click at [1112, 773] on button "button" at bounding box center [1103, 788] width 57 height 30
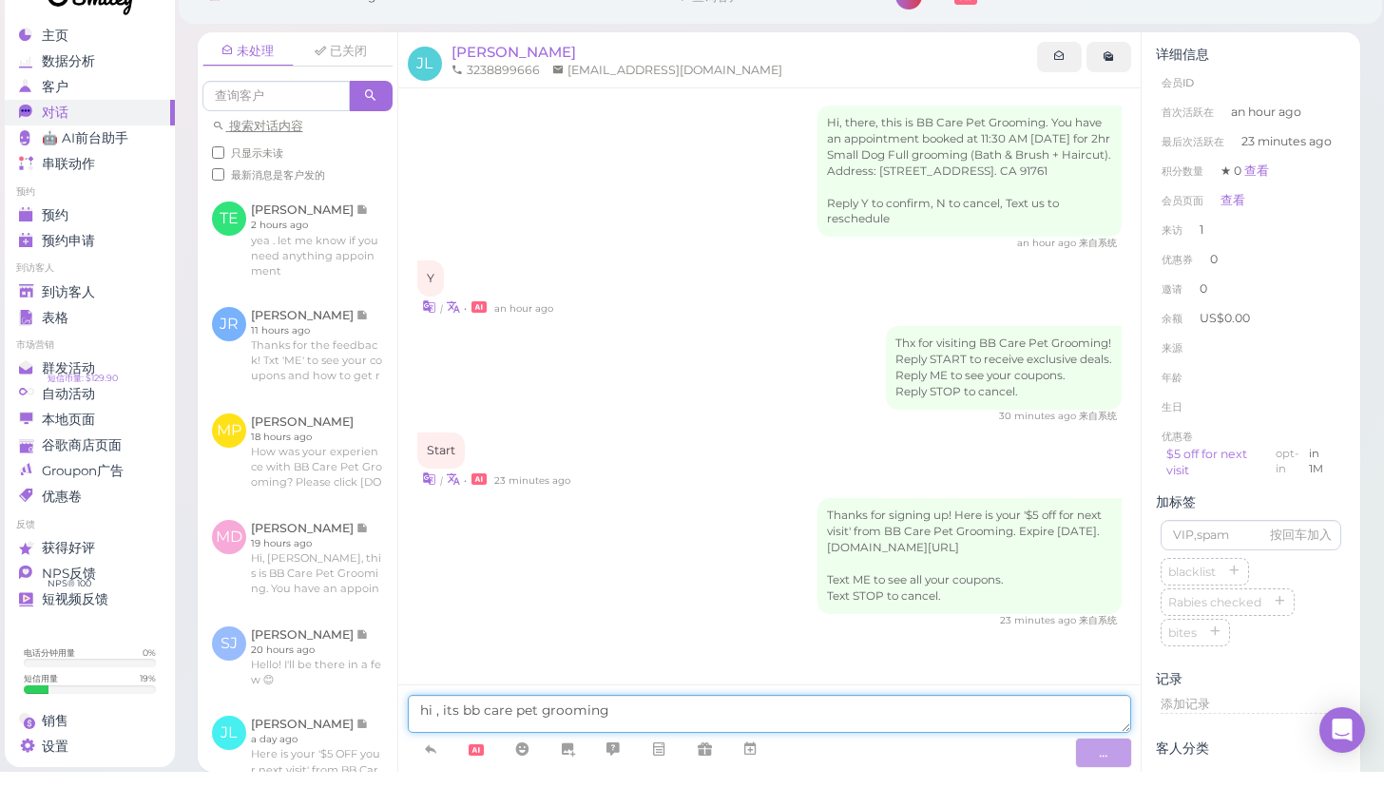
click at [812, 730] on textarea "hi , its bb care pet grooming" at bounding box center [770, 749] width 724 height 38
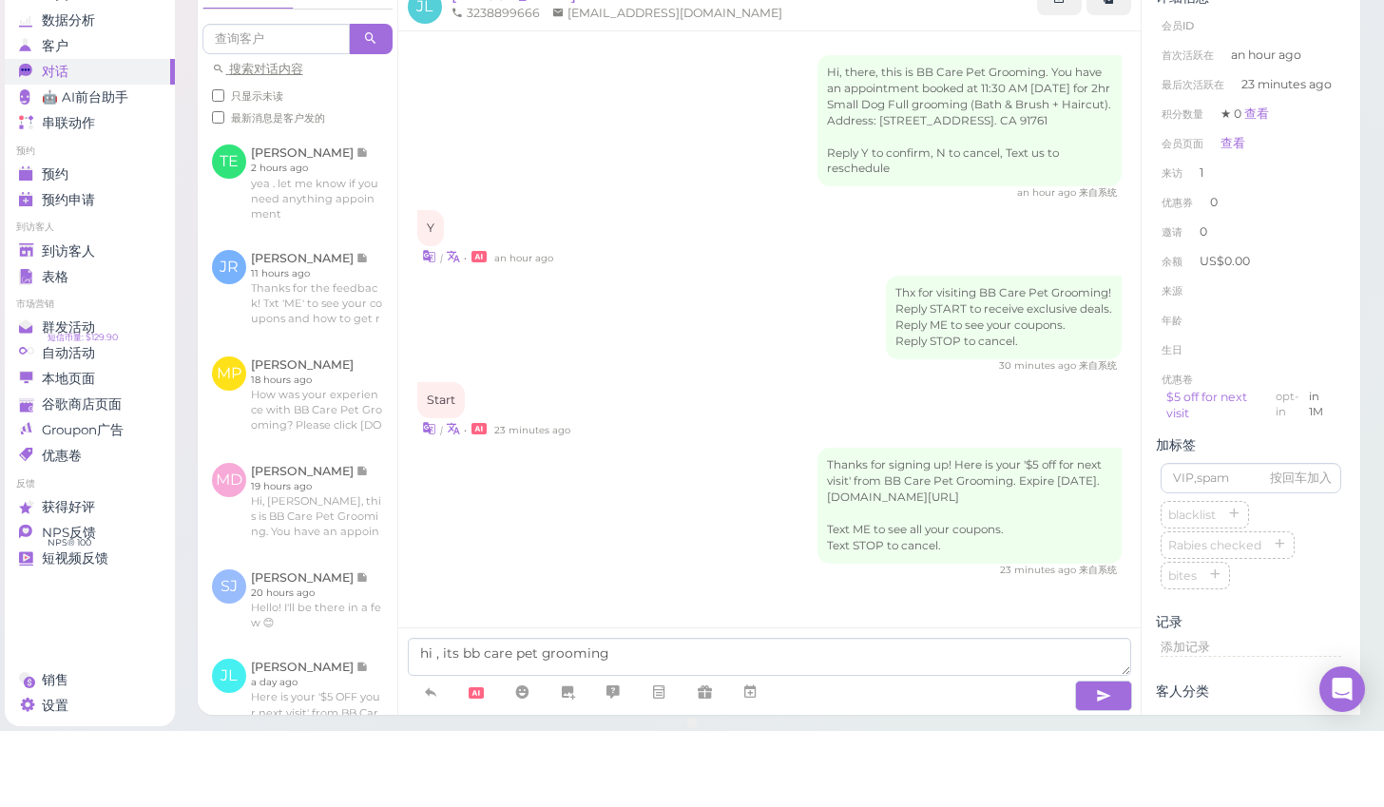
scroll to position [18, 0]
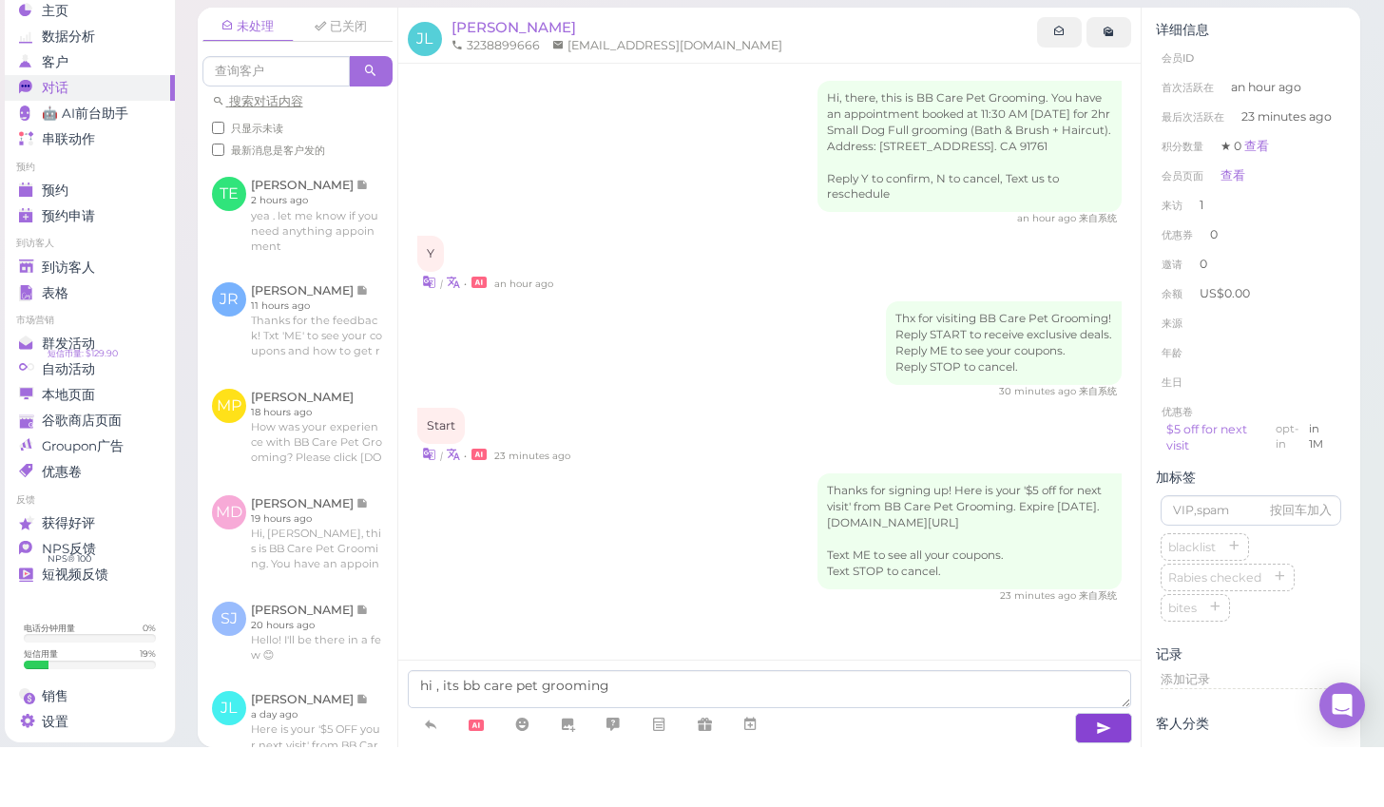
click at [1122, 773] on button "button" at bounding box center [1103, 788] width 57 height 30
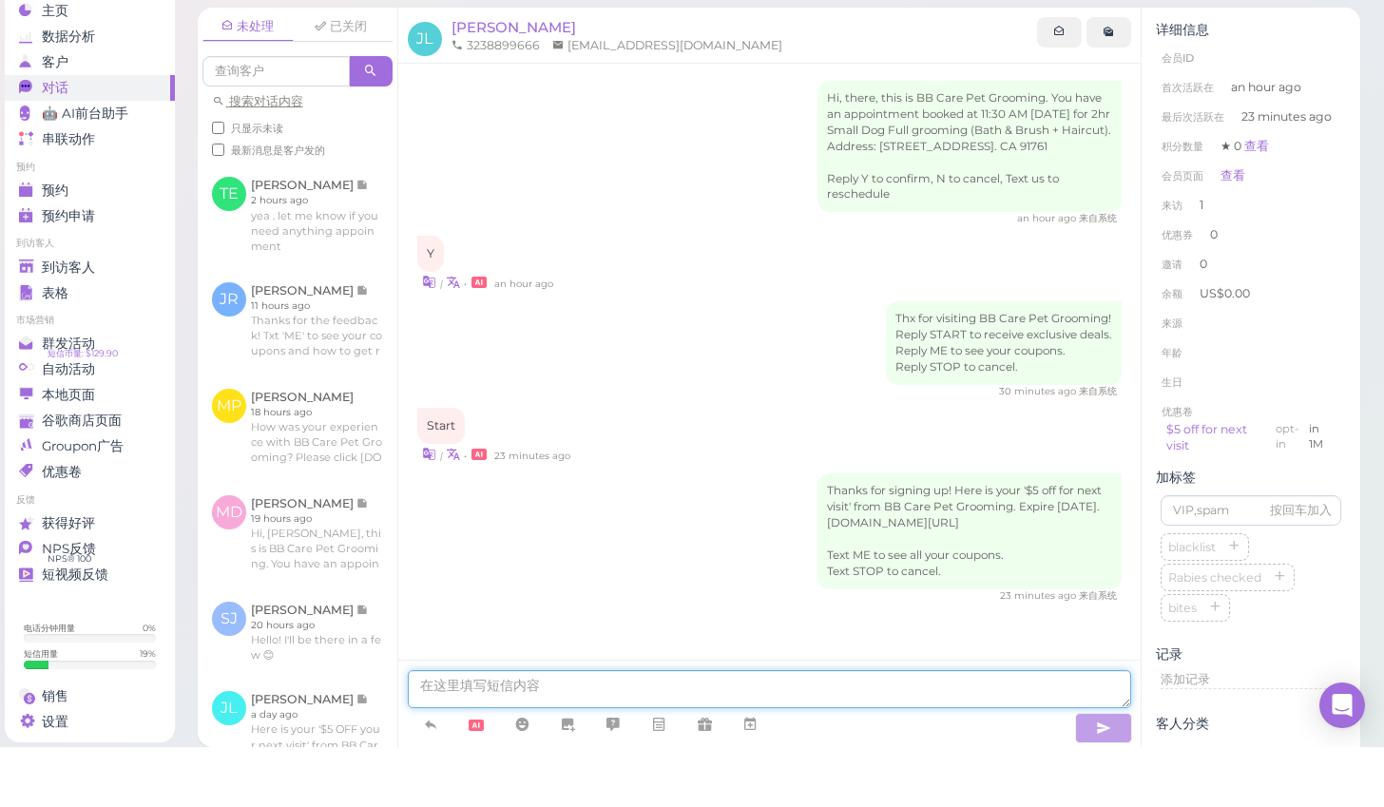
click at [913, 730] on textarea at bounding box center [770, 749] width 724 height 38
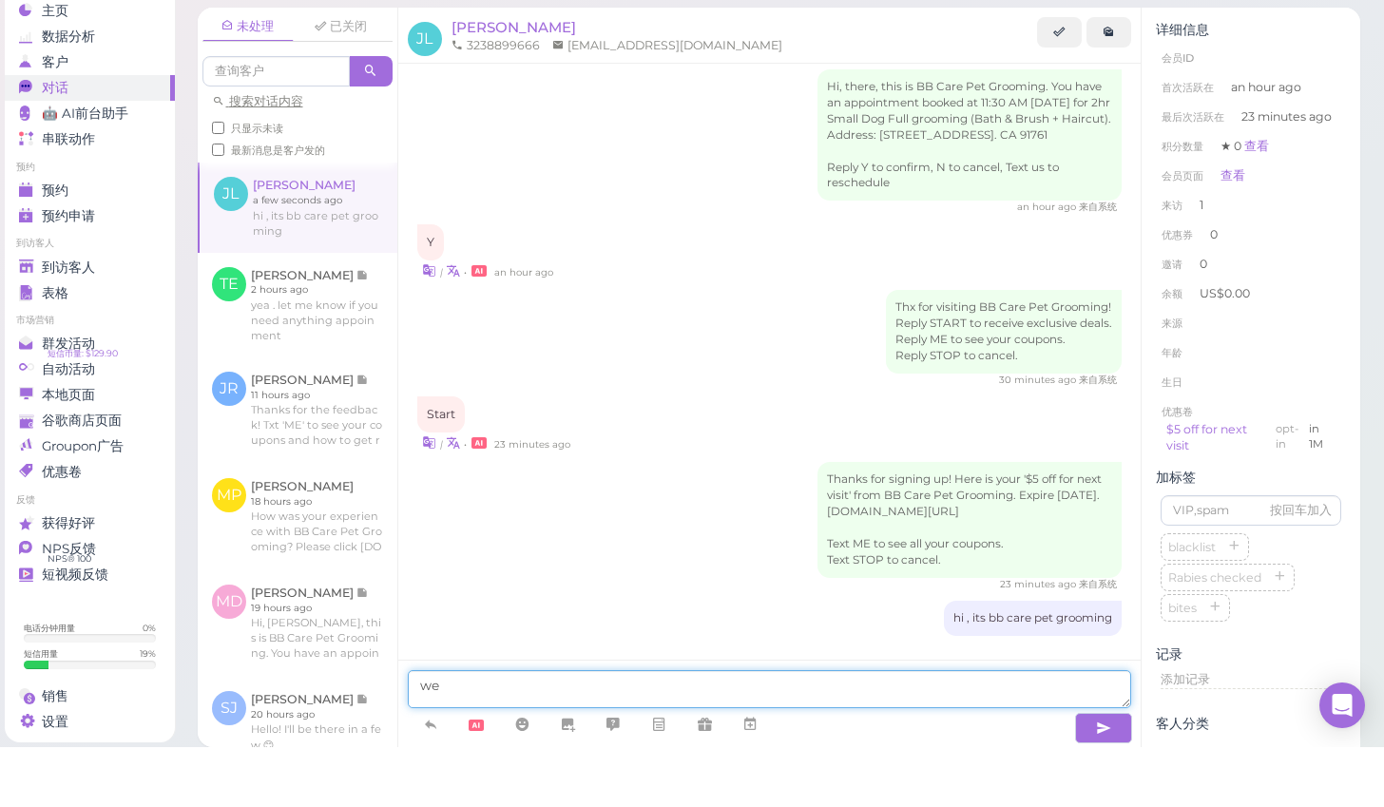
scroll to position [62, 0]
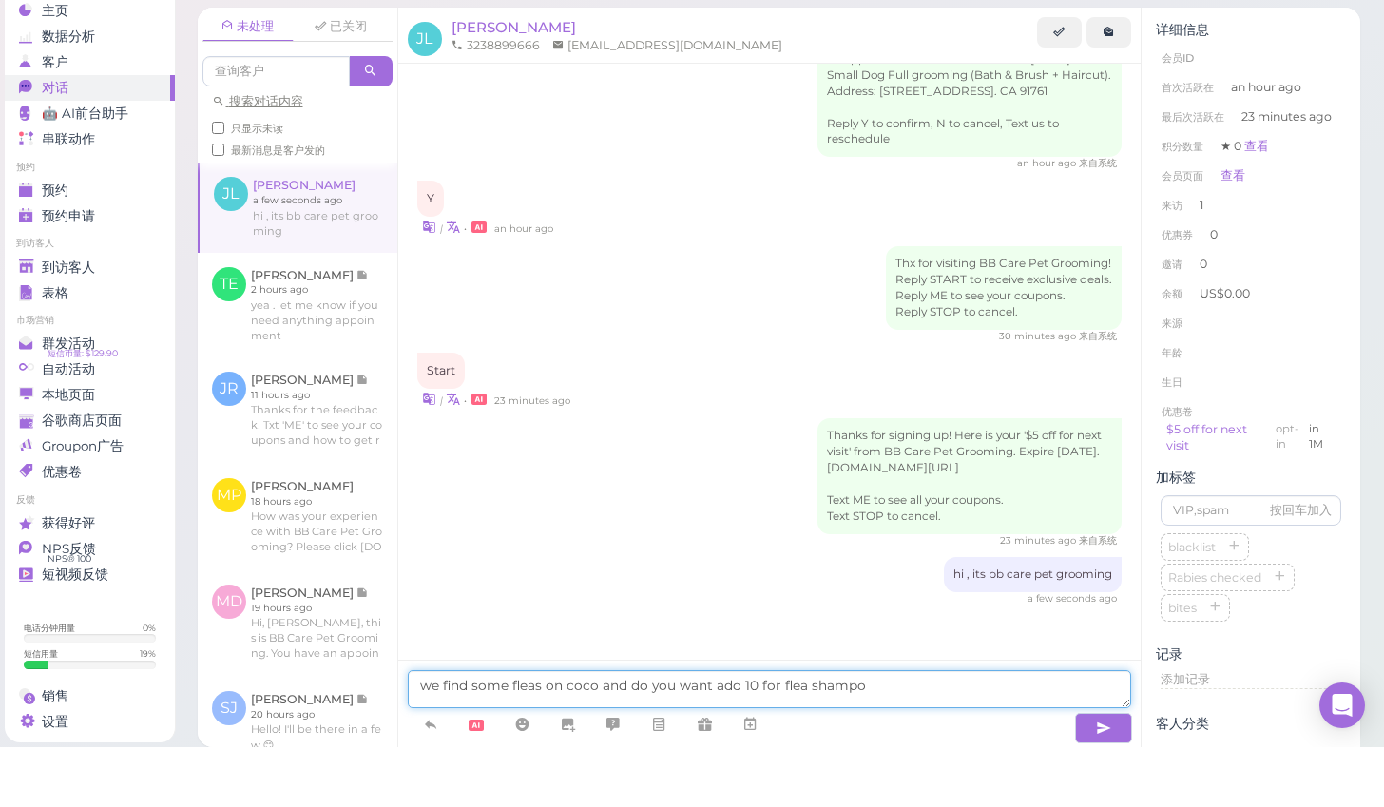
type textarea "we find some fleas on coco and do you want add 10 for flea shampoo"
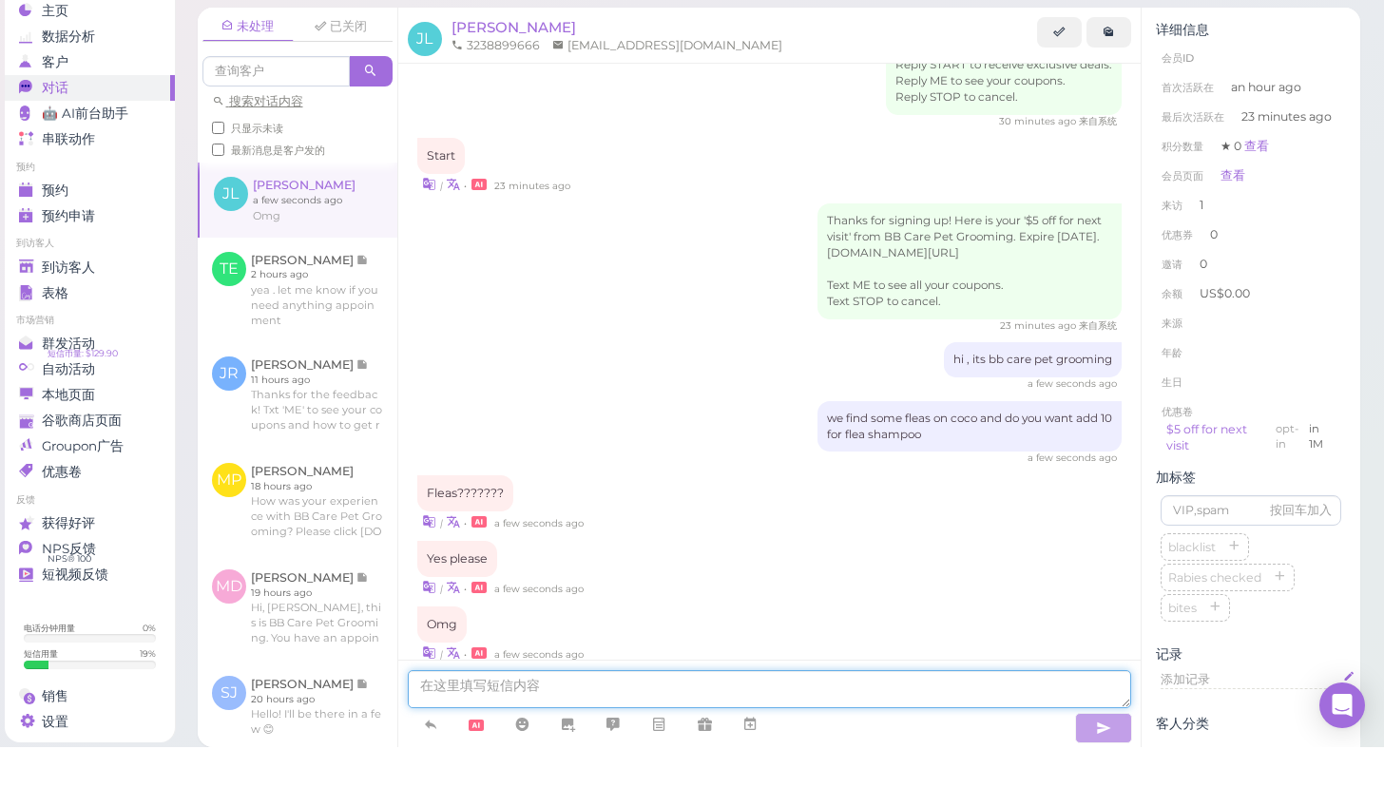
scroll to position [341, 0]
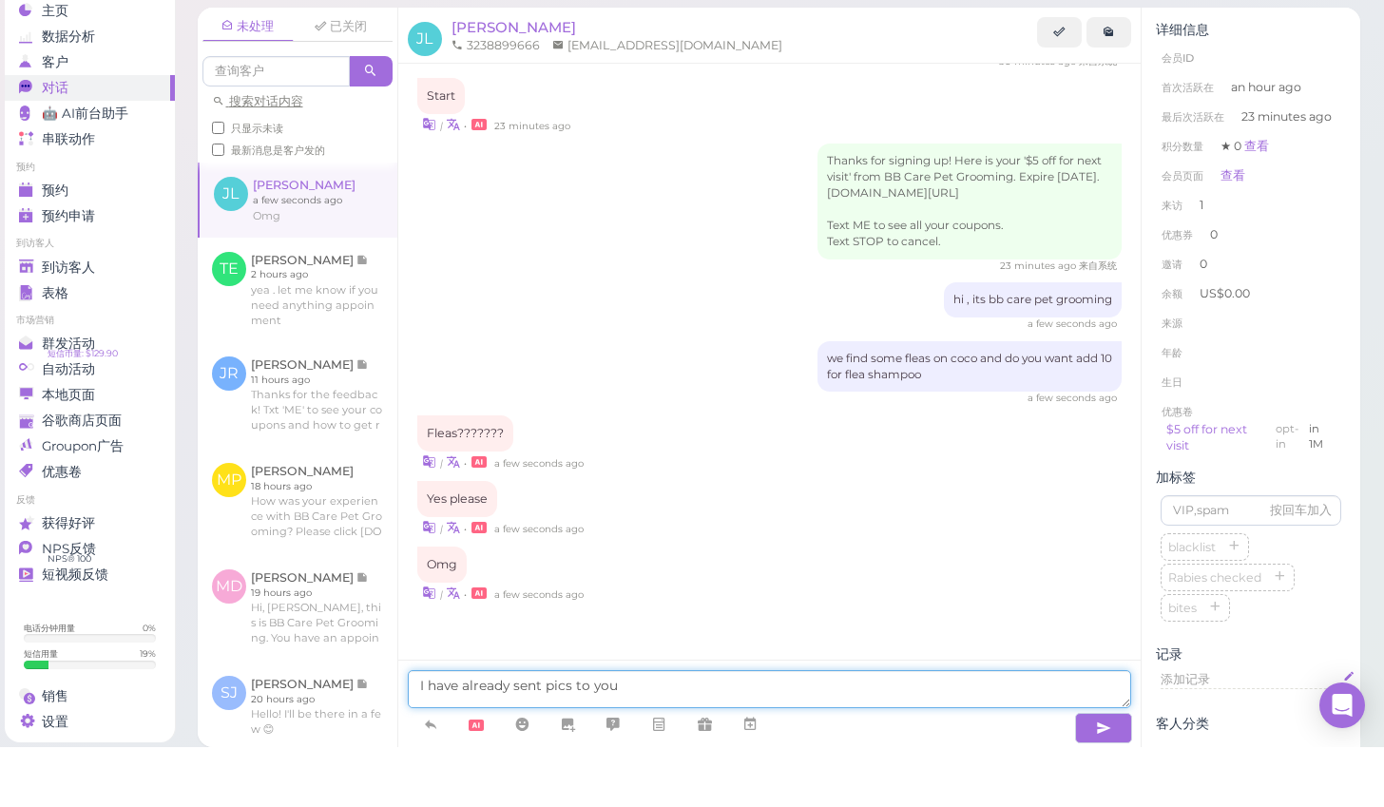
type textarea "I have already sent pics to you"
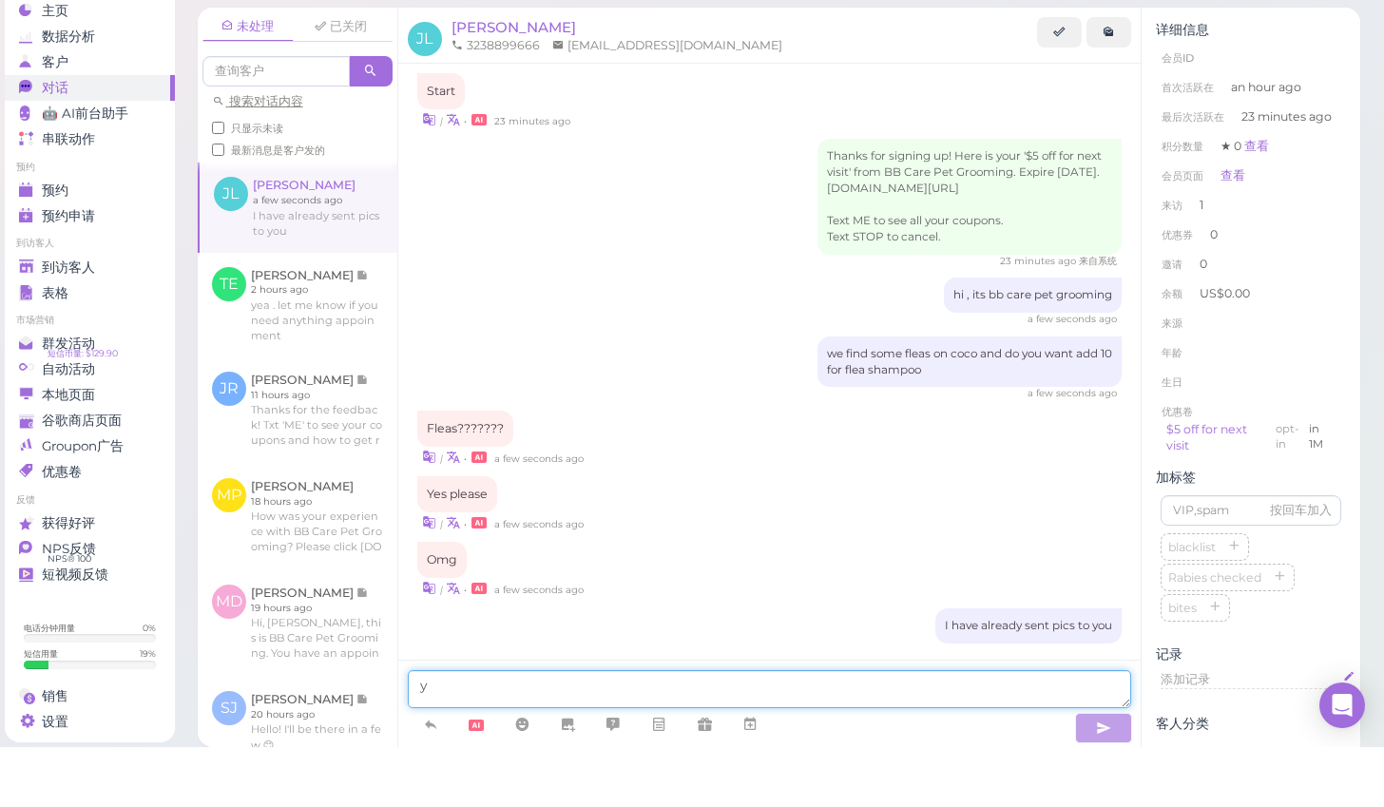
scroll to position [385, 0]
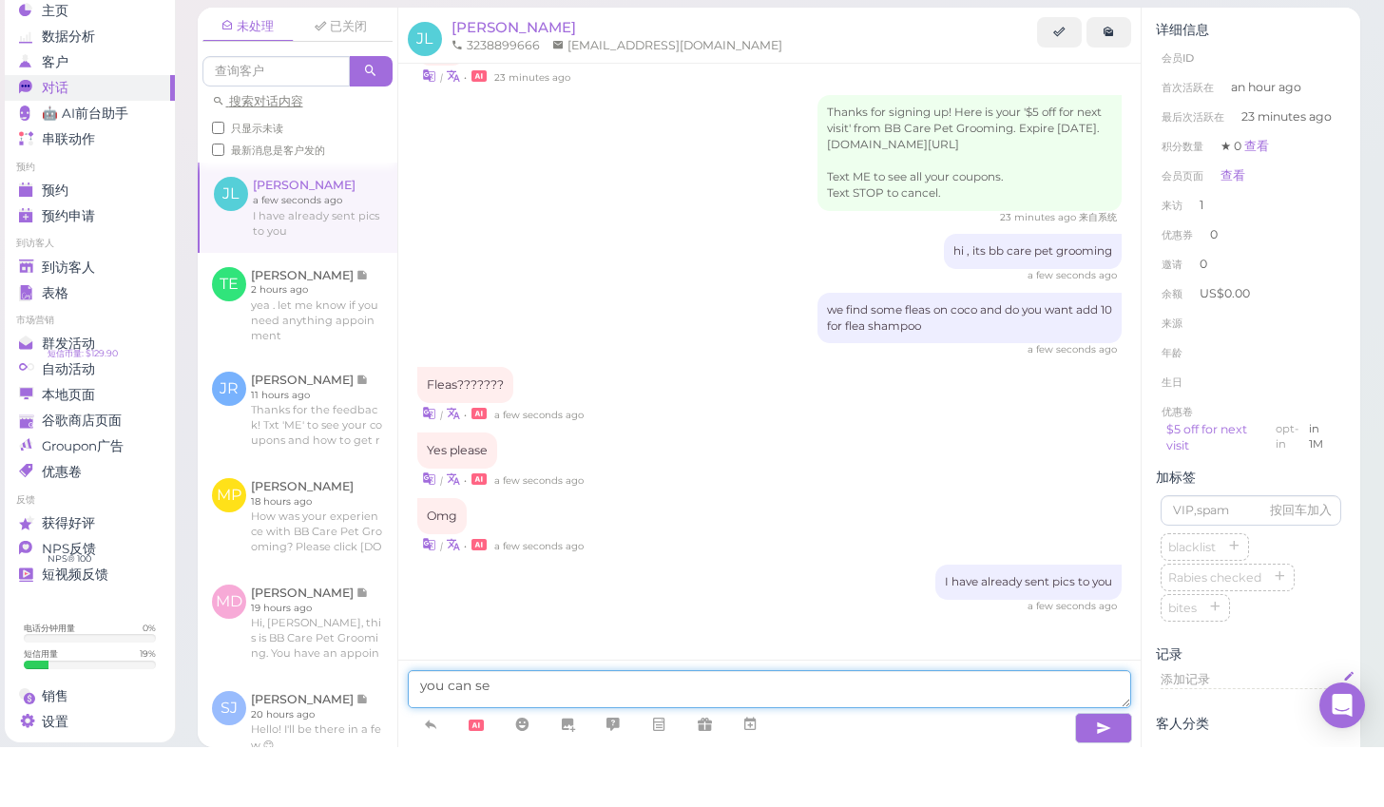
type textarea "you can see"
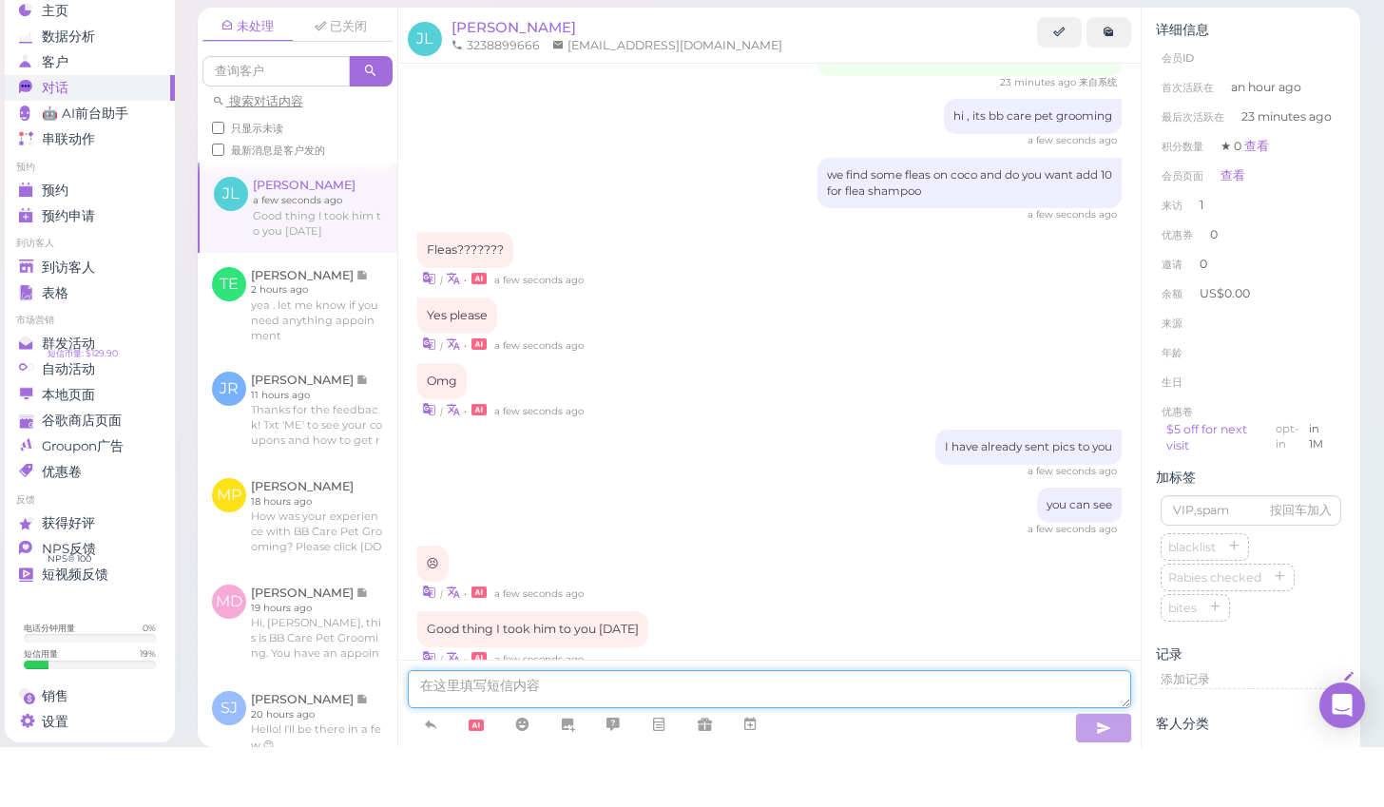
scroll to position [585, 0]
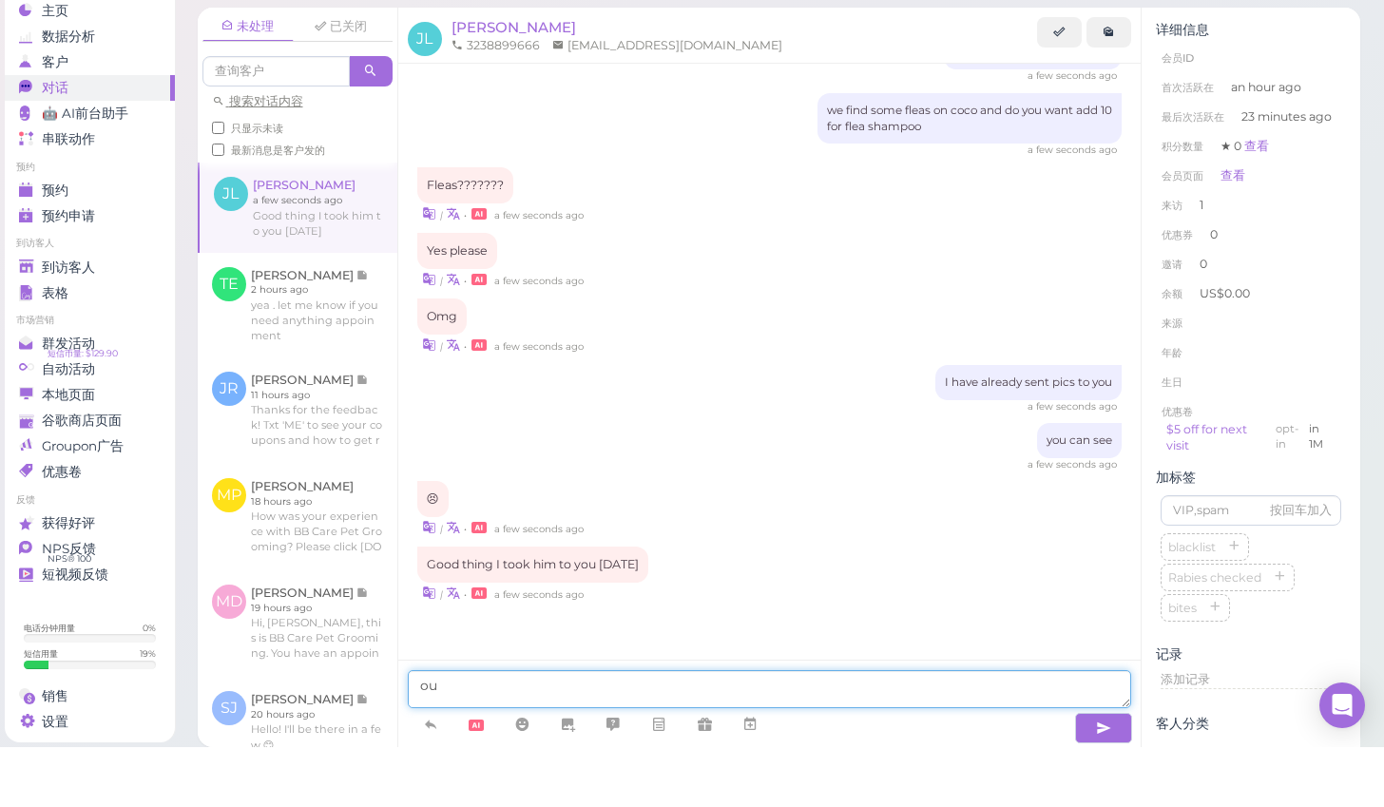
type textarea "o"
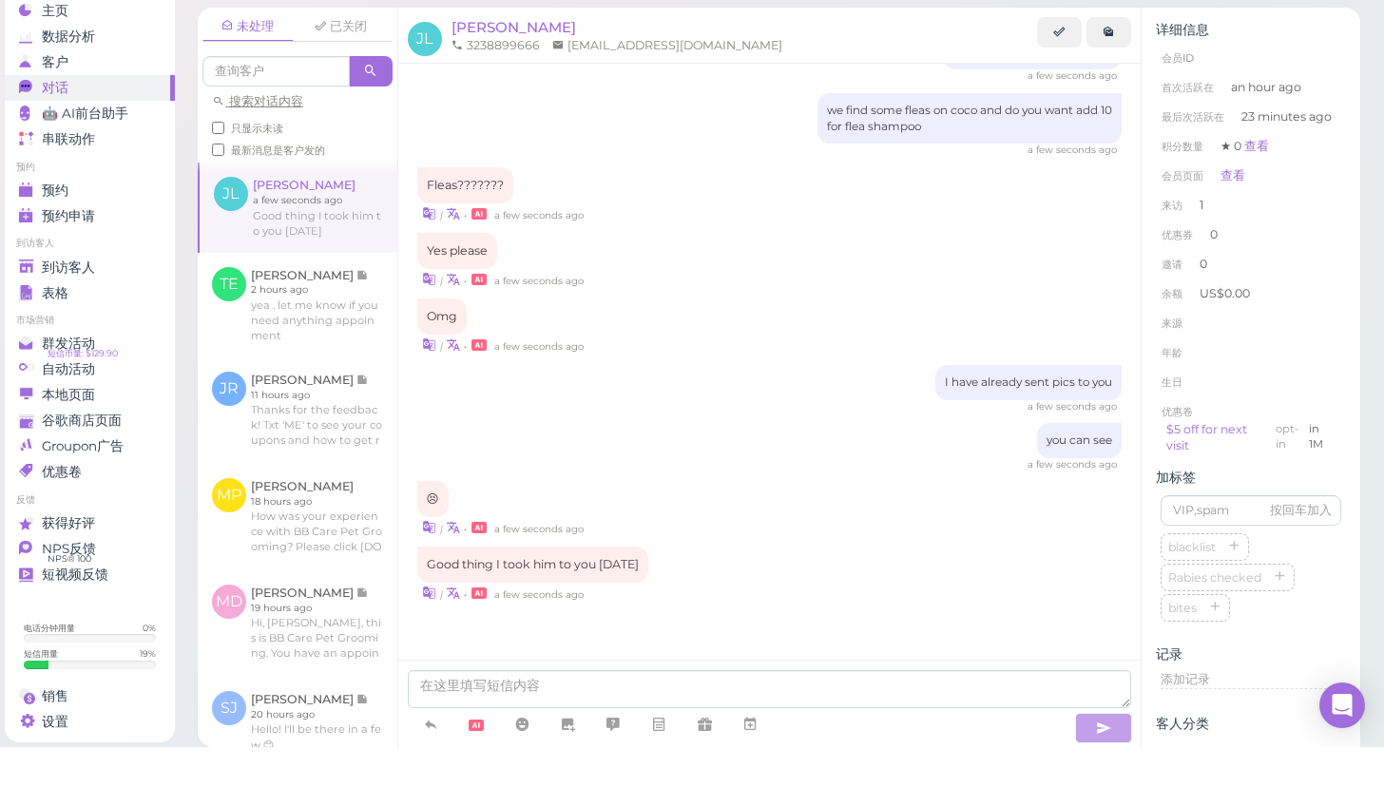
click at [89, 221] on ul "预约 预约 预约申请 0" at bounding box center [90, 255] width 170 height 68
click at [113, 242] on div "预约" at bounding box center [87, 250] width 137 height 16
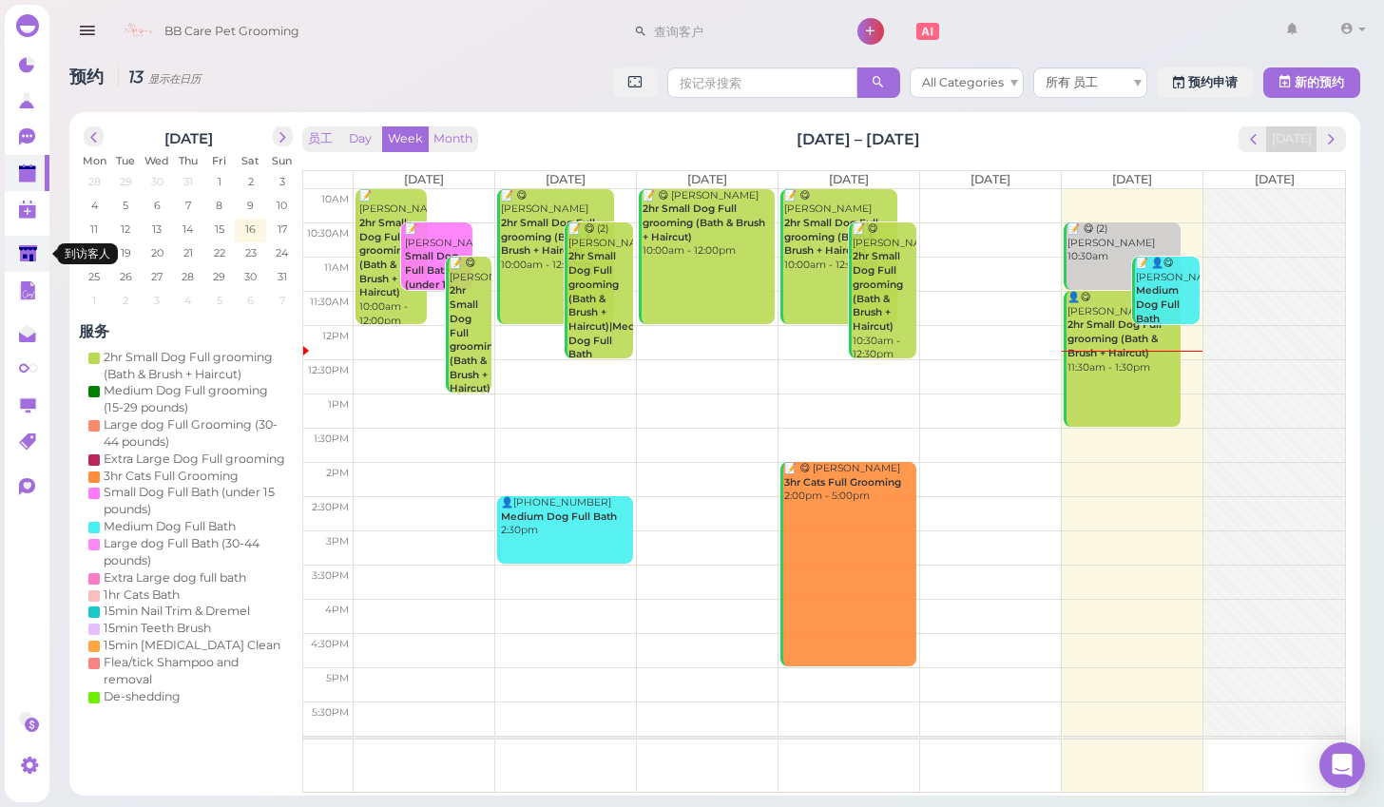
click at [21, 255] on polygon at bounding box center [28, 253] width 18 height 16
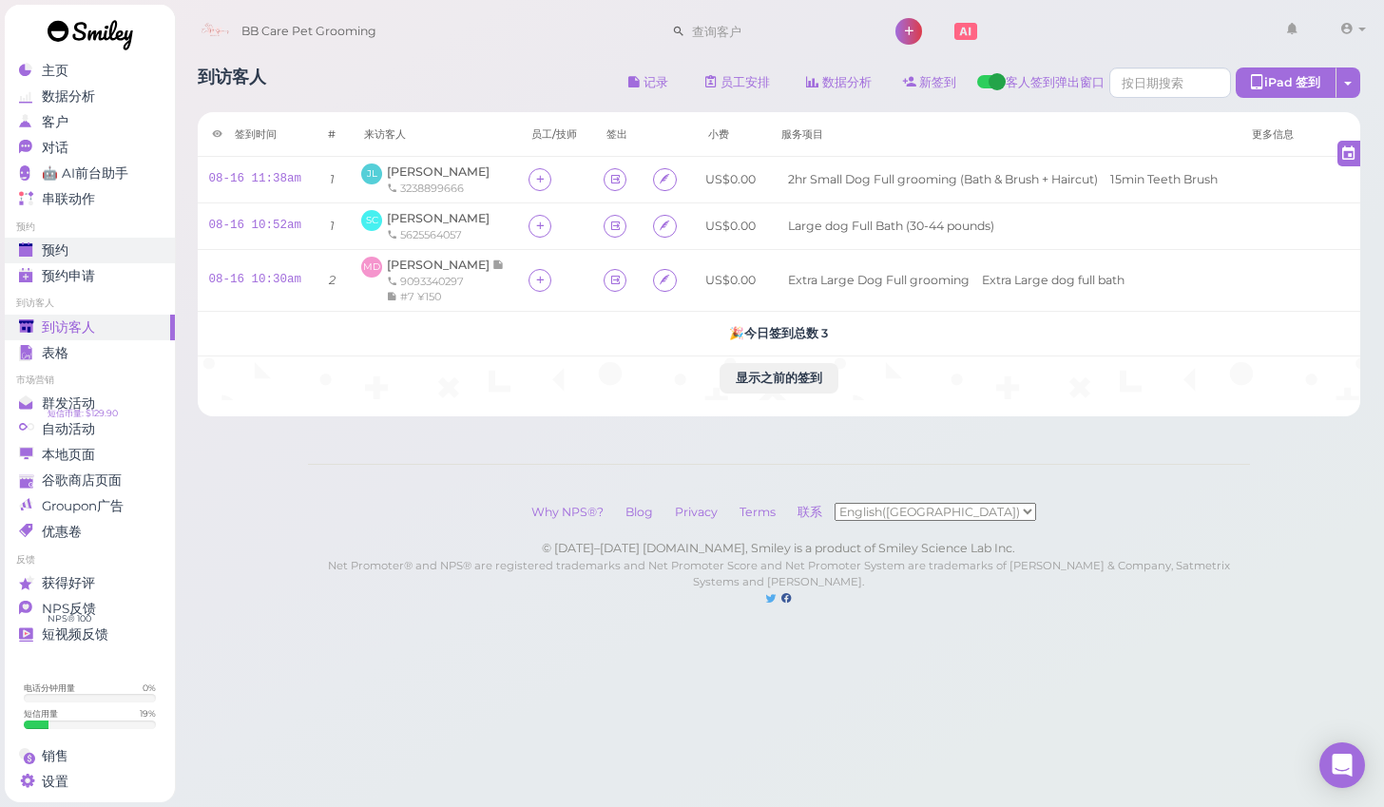
click at [127, 254] on div "预约" at bounding box center [87, 250] width 137 height 16
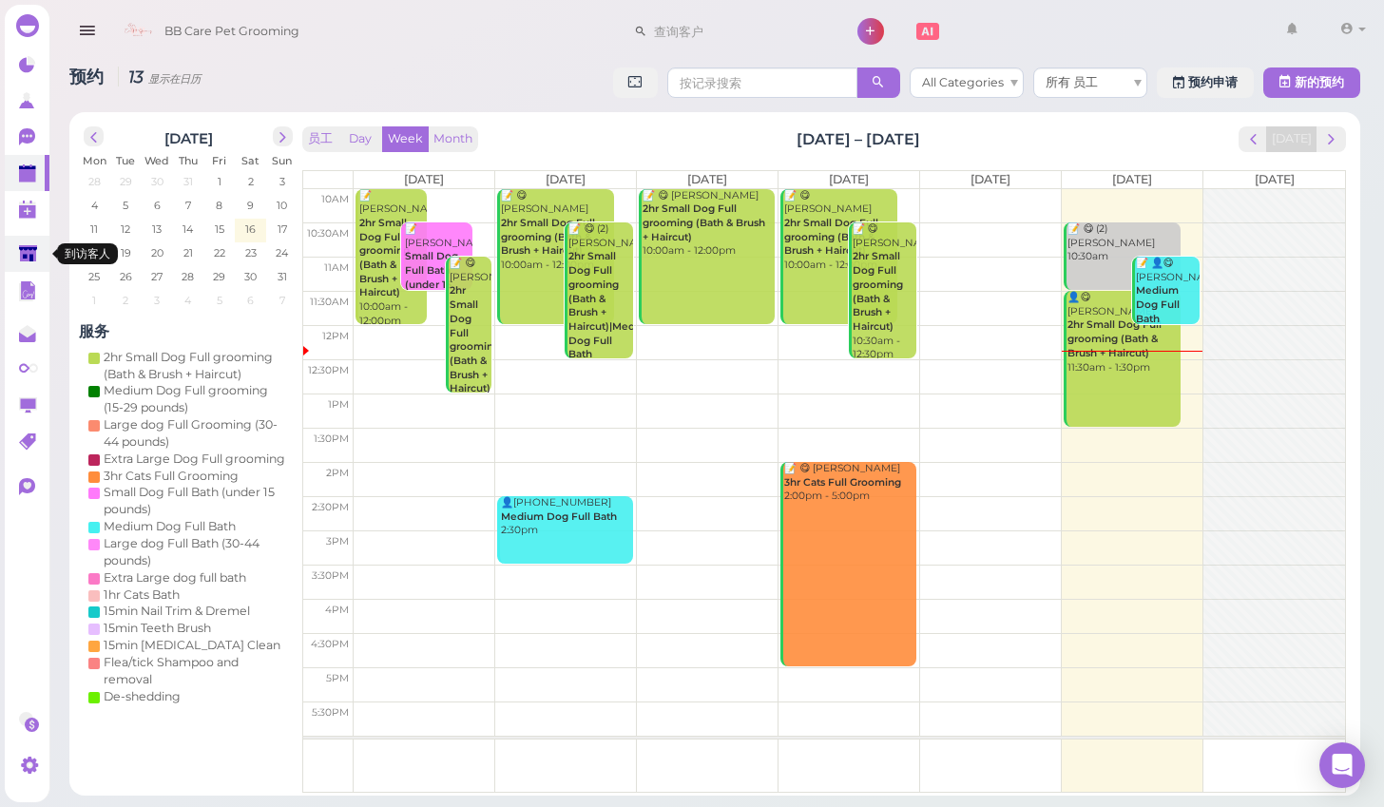
click at [46, 260] on link at bounding box center [27, 254] width 45 height 36
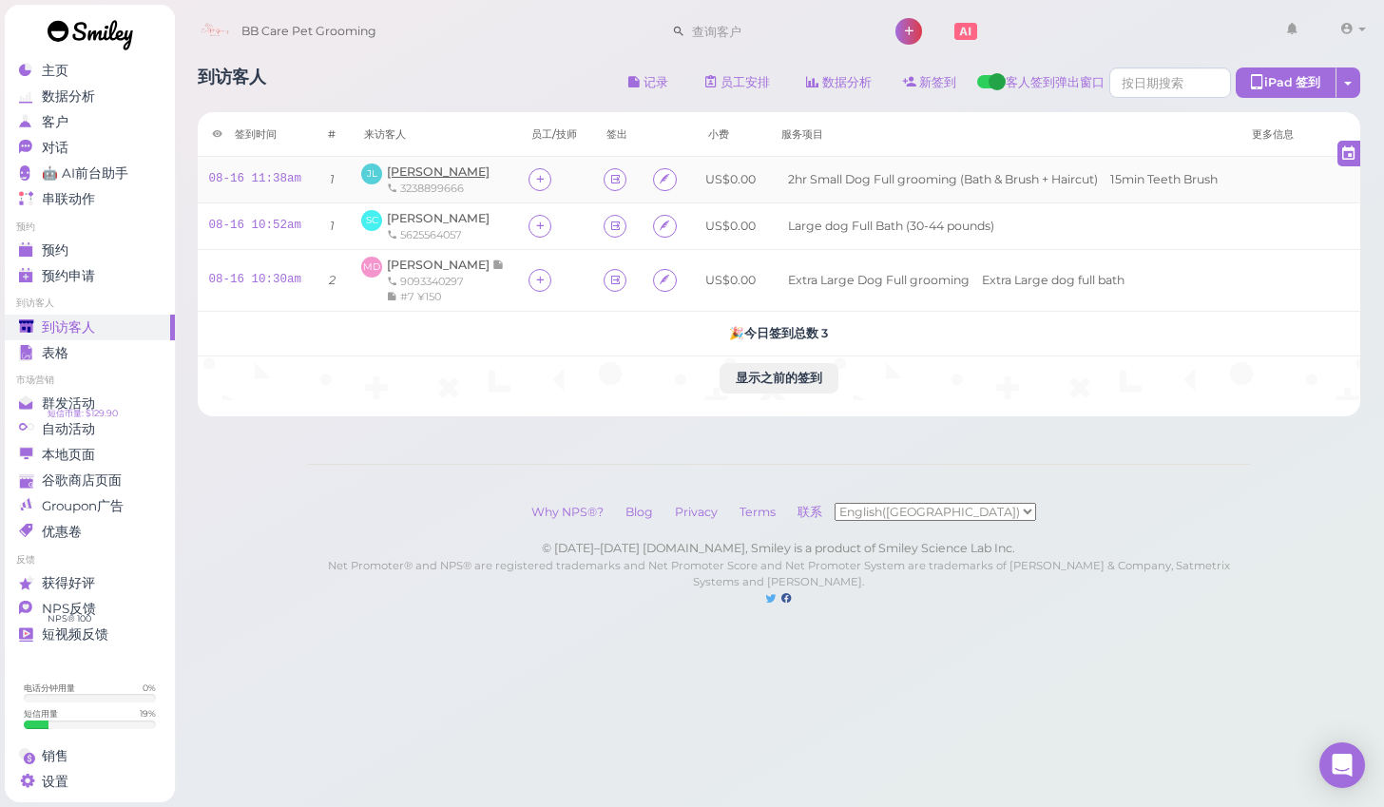
click at [425, 176] on span "[PERSON_NAME]" at bounding box center [438, 171] width 103 height 14
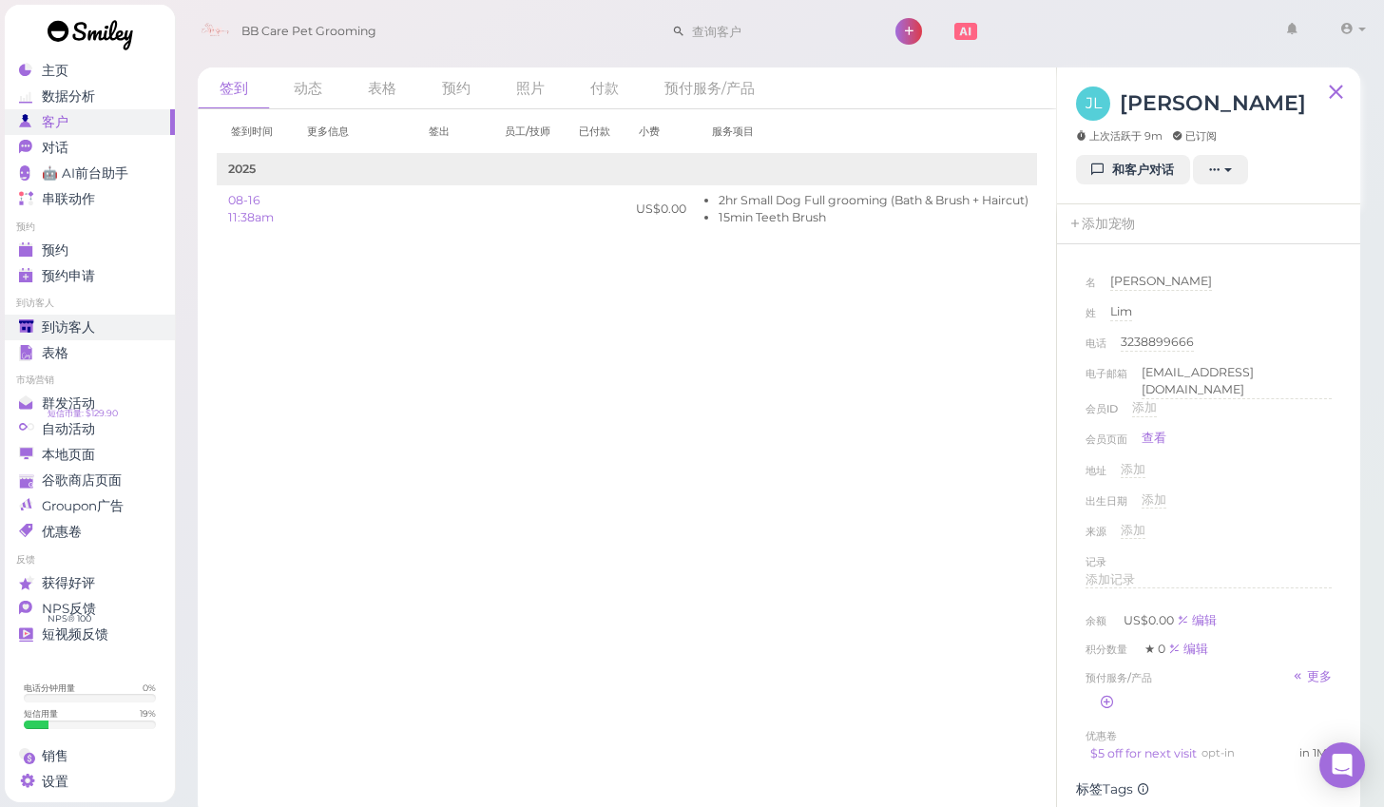
click at [127, 317] on link "到访客人" at bounding box center [90, 328] width 170 height 26
